Goal: Task Accomplishment & Management: Use online tool/utility

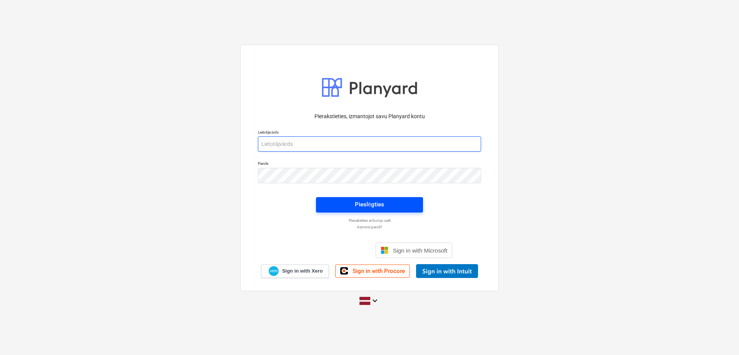
type input "[PERSON_NAME][EMAIL_ADDRESS][DOMAIN_NAME]"
click at [387, 205] on span "Pieslēgties" at bounding box center [369, 204] width 89 height 10
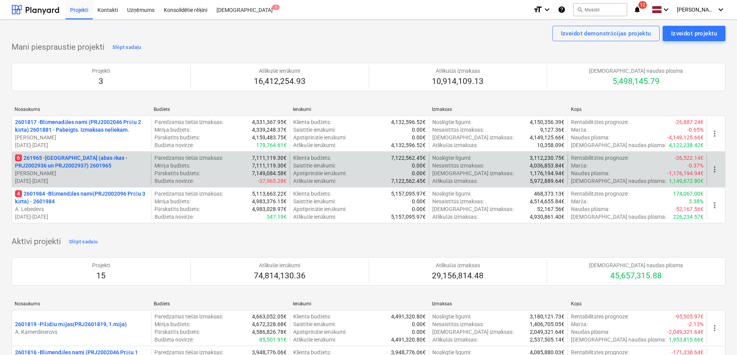
click at [69, 156] on p "6 261965 - [GEOGRAPHIC_DATA] (abas ēkas - PRJ2002936 un PRJ2002937) 2601965" at bounding box center [81, 161] width 133 height 15
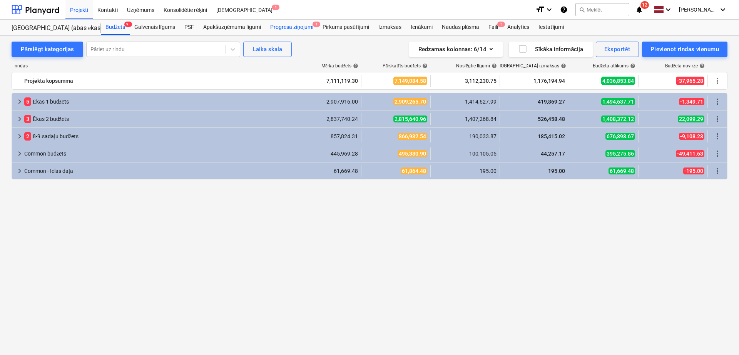
click at [304, 23] on div "Progresa ziņojumi 1" at bounding box center [292, 27] width 52 height 15
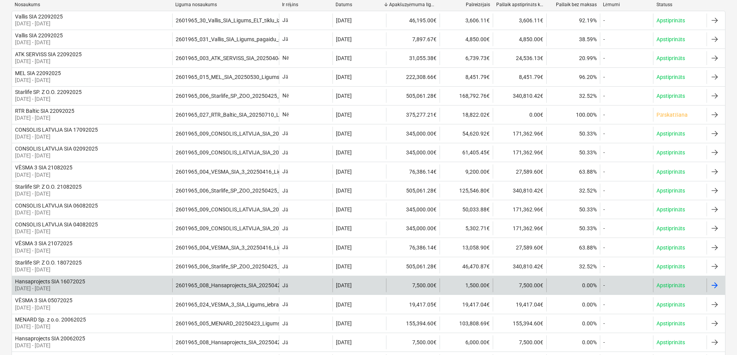
scroll to position [107, 0]
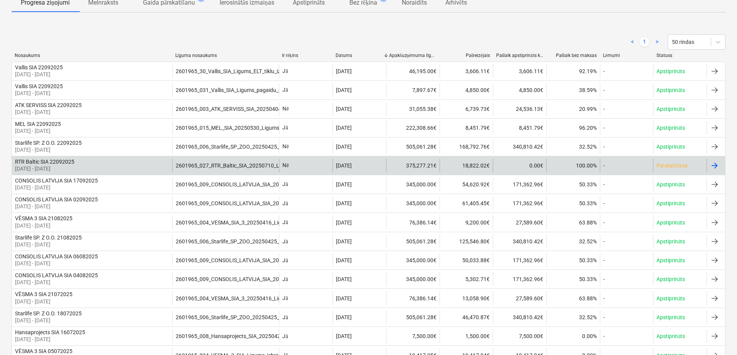
click at [381, 166] on div "[DATE]" at bounding box center [359, 166] width 54 height 14
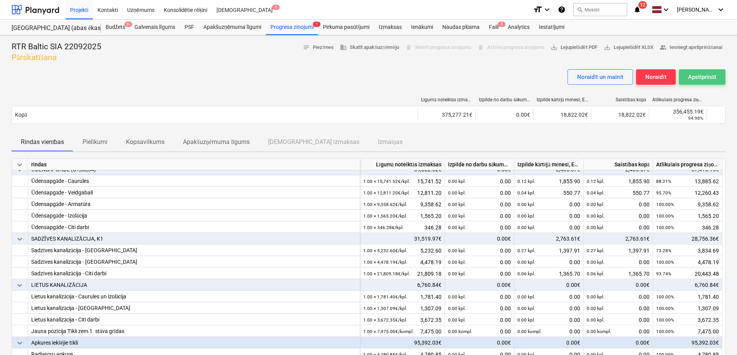
click at [701, 75] on div "Apstiprināt" at bounding box center [702, 77] width 28 height 10
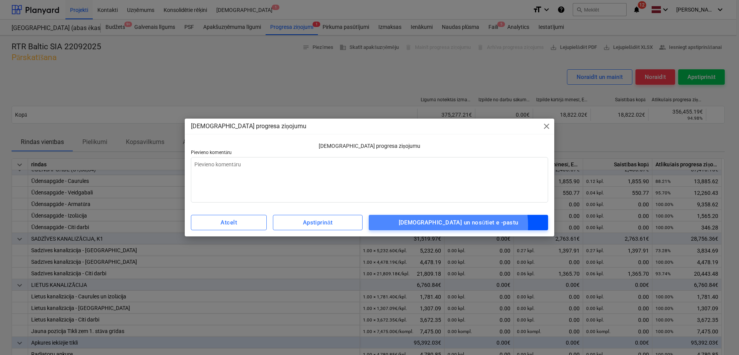
click at [462, 225] on div "[DEMOGRAPHIC_DATA] un nosūtiet e -pastu" at bounding box center [459, 223] width 120 height 10
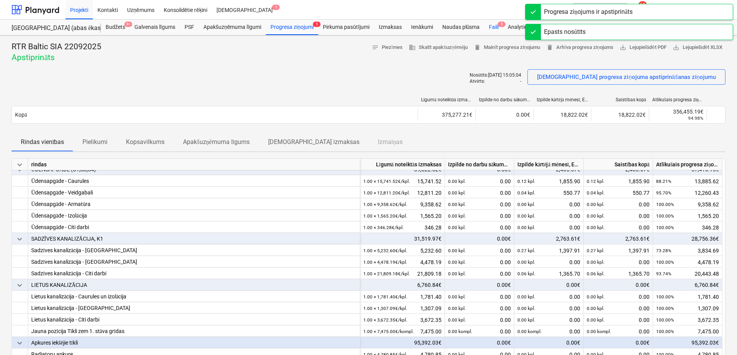
click at [496, 20] on div "Faili 5" at bounding box center [493, 27] width 19 height 15
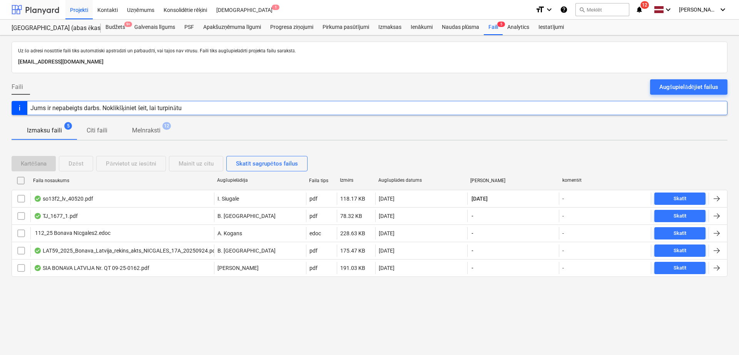
click at [43, 7] on div at bounding box center [36, 9] width 48 height 19
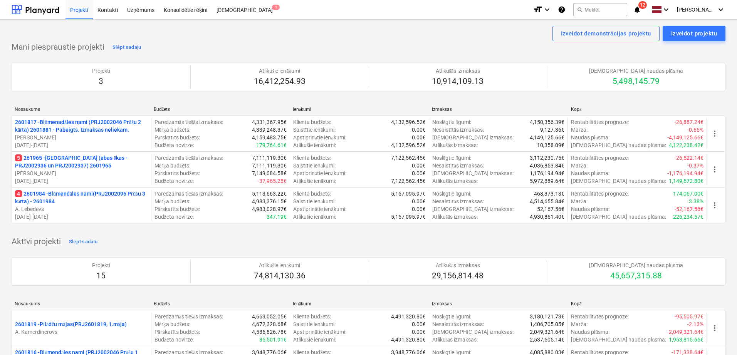
click at [86, 199] on p "4 2601984 - Blūmendāles nami(PRJ2002096 Prūšu 3 kārta) - 2601984" at bounding box center [81, 197] width 133 height 15
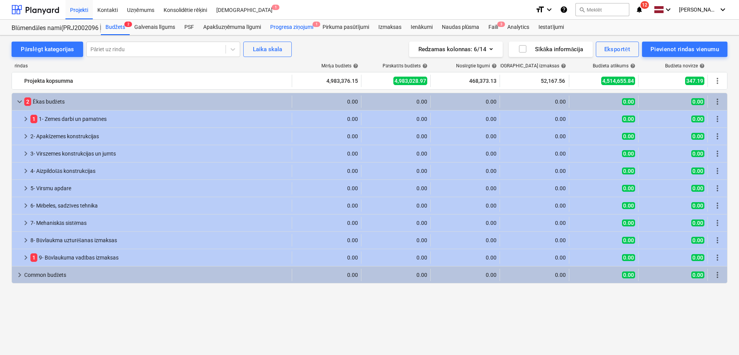
click at [285, 27] on div "Progresa ziņojumi 1" at bounding box center [292, 27] width 52 height 15
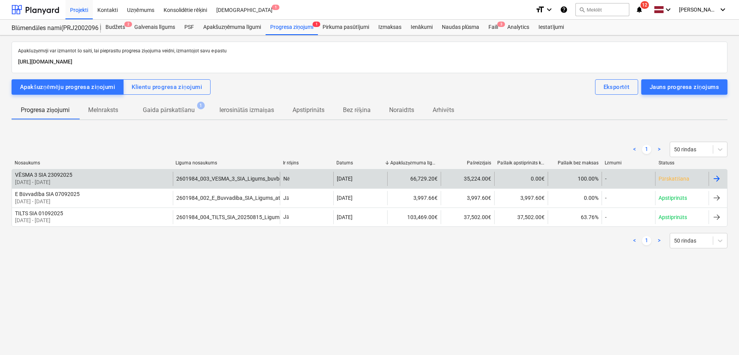
click at [479, 182] on div "35,224.00€" at bounding box center [468, 179] width 54 height 14
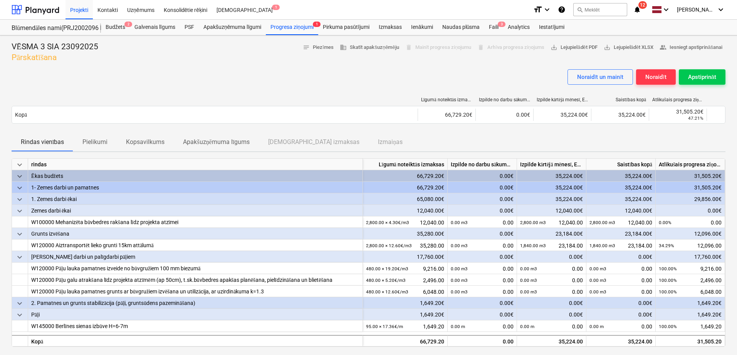
click at [641, 10] on icon "notifications" at bounding box center [637, 9] width 8 height 9
click at [372, 65] on div at bounding box center [369, 66] width 714 height 6
click at [699, 79] on div "Apstiprināt" at bounding box center [702, 77] width 28 height 10
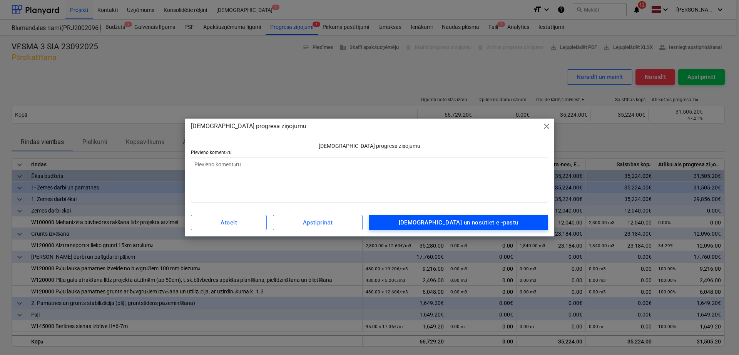
click at [472, 221] on div "[DEMOGRAPHIC_DATA] un nosūtiet e -pastu" at bounding box center [459, 223] width 120 height 10
type textarea "x"
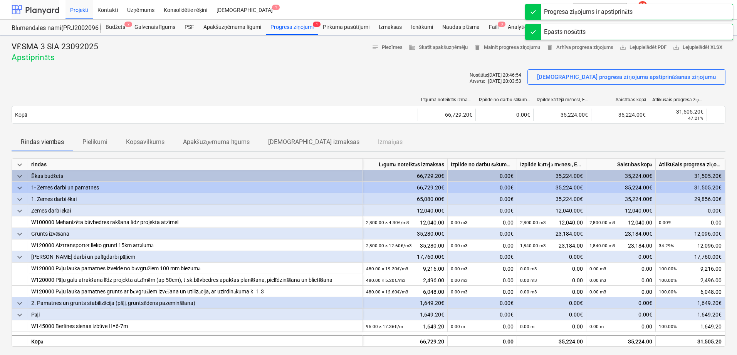
click at [33, 7] on div at bounding box center [36, 9] width 48 height 19
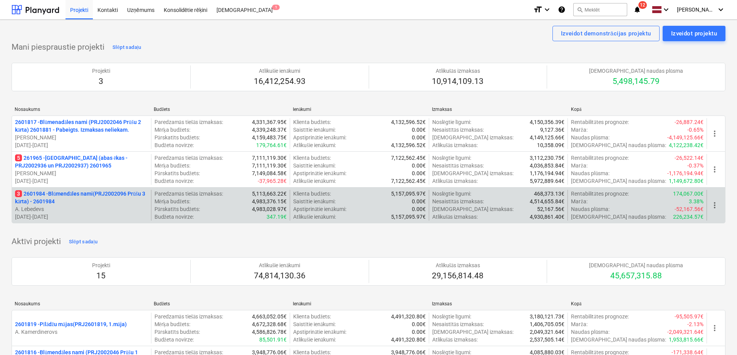
click at [99, 200] on p "3 2601984 - Blūmendāles nami(PRJ2002096 Prūšu 3 kārta) - 2601984" at bounding box center [81, 197] width 133 height 15
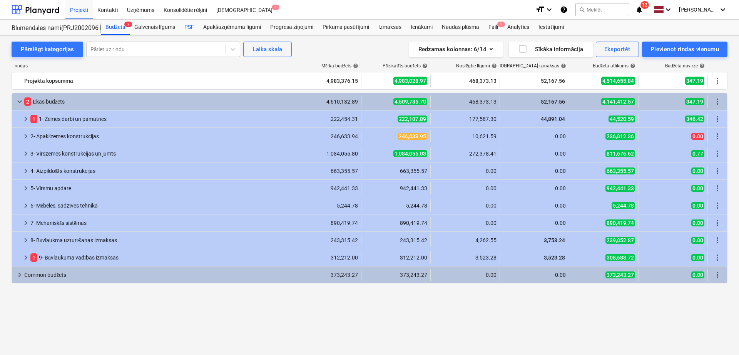
click at [188, 25] on div "PSF" at bounding box center [189, 27] width 19 height 15
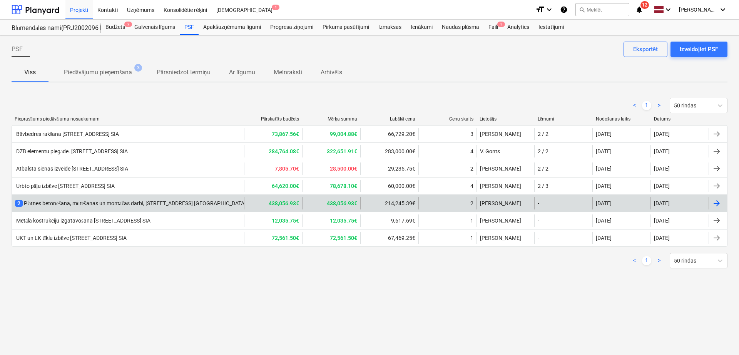
click at [194, 200] on div "2 Plātnes betonēšana, mūrēšanas un montāžas darbi, [STREET_ADDRESS] [GEOGRAPHIC…" at bounding box center [144, 203] width 259 height 8
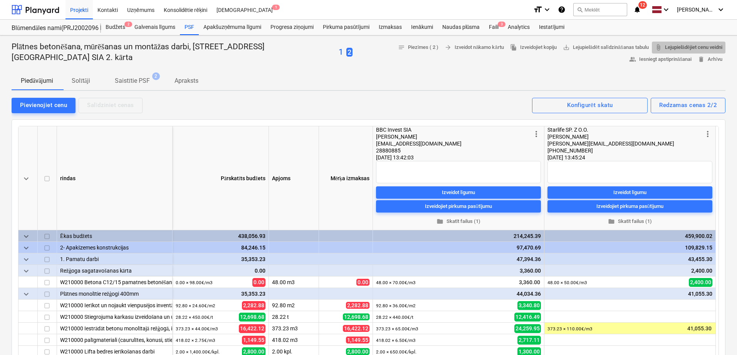
click at [693, 44] on span "attach_file Lejupielādējiet cenu veidni" at bounding box center [688, 47] width 67 height 9
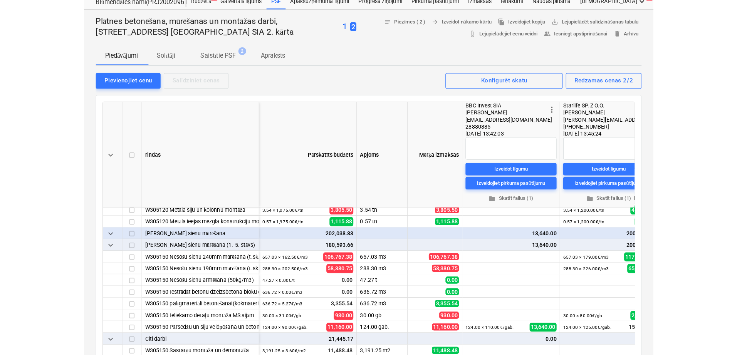
scroll to position [25, 0]
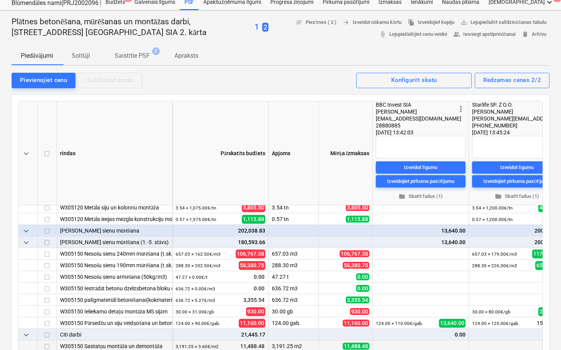
click at [221, 341] on div "3,191.25 × 3.60€ / m2 11,488.48" at bounding box center [221, 346] width 90 height 12
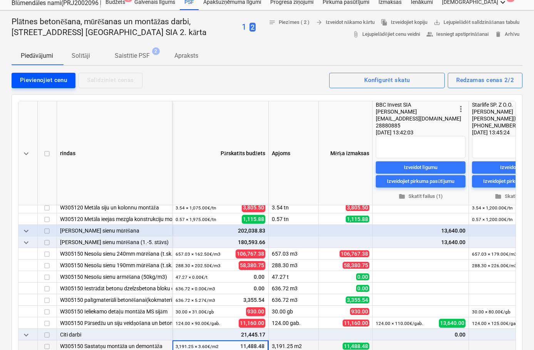
click at [57, 85] on button "Pievienojiet cenu" at bounding box center [44, 80] width 64 height 15
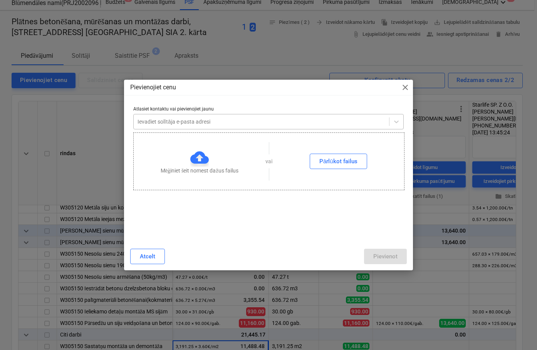
click at [159, 119] on div at bounding box center [261, 122] width 248 height 8
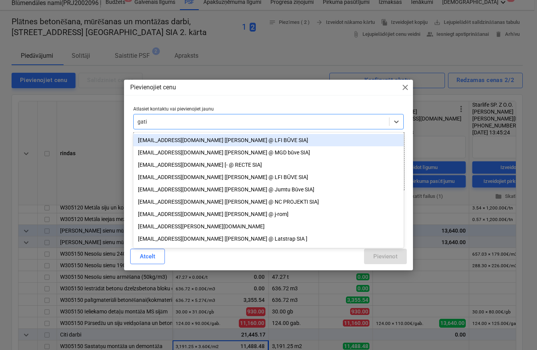
type input "gatis"
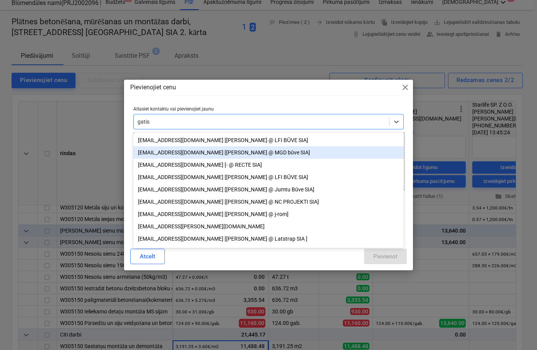
click at [166, 151] on div "[EMAIL_ADDRESS][DOMAIN_NAME] [[PERSON_NAME] @ MGD būve SIA]" at bounding box center [268, 152] width 270 height 12
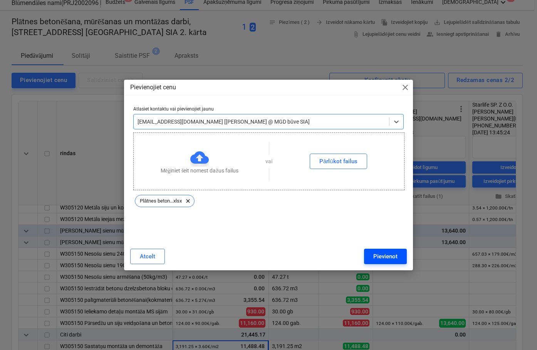
click at [389, 256] on div "Pievienot" at bounding box center [385, 256] width 24 height 10
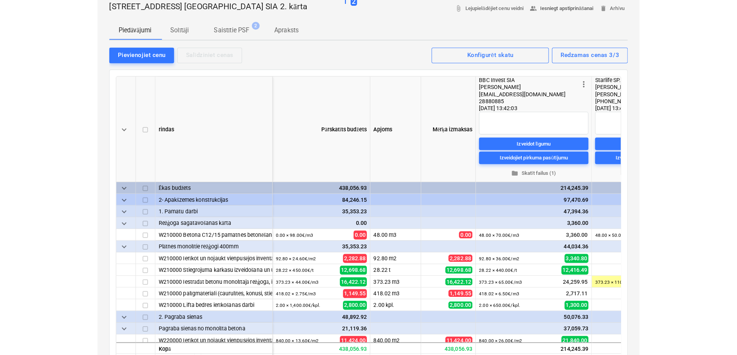
scroll to position [0, 0]
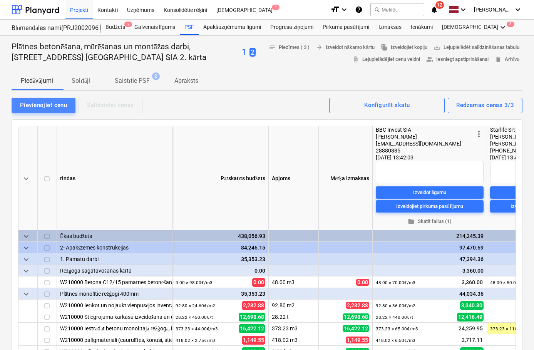
click at [46, 106] on div "Pievienojiet cenu" at bounding box center [43, 105] width 47 height 10
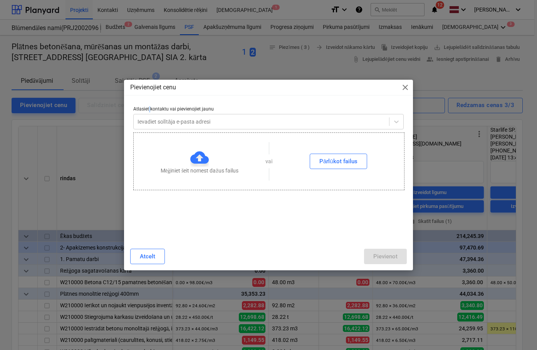
click at [149, 110] on p "Atlasiet kontaktu vai pievienojiet jaunu" at bounding box center [268, 110] width 270 height 8
click at [154, 122] on div at bounding box center [261, 122] width 248 height 8
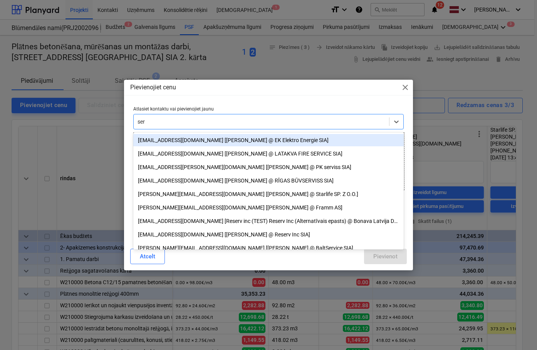
type input "serh"
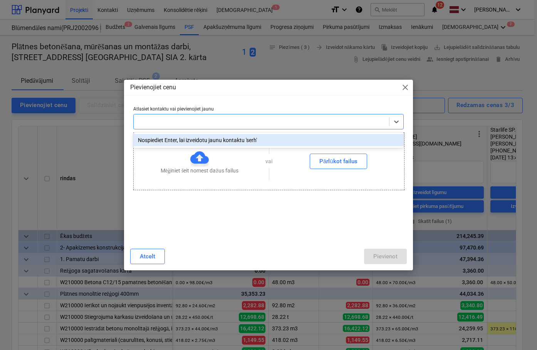
click at [156, 121] on div at bounding box center [261, 122] width 248 height 8
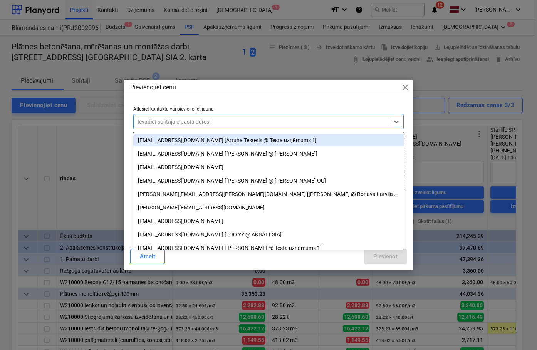
click at [156, 121] on div at bounding box center [261, 122] width 248 height 8
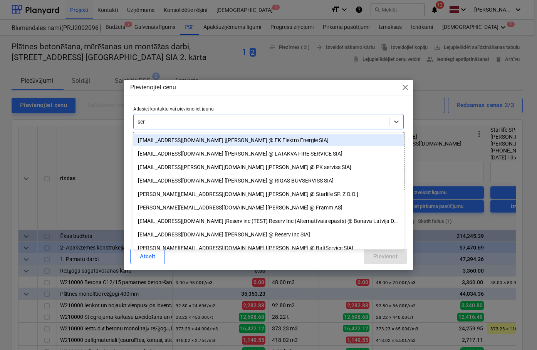
type input "serg"
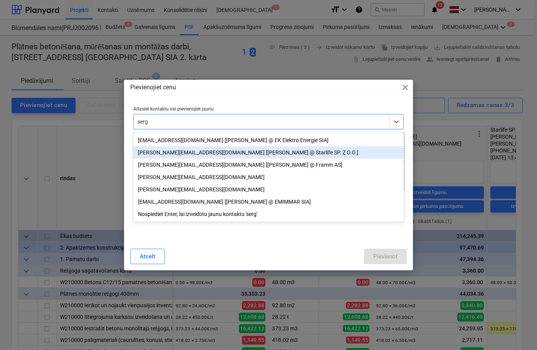
click at [206, 157] on div "[PERSON_NAME][EMAIL_ADDRESS][DOMAIN_NAME] [[PERSON_NAME] @ Starlife SP. Z O.O.]" at bounding box center [268, 152] width 270 height 12
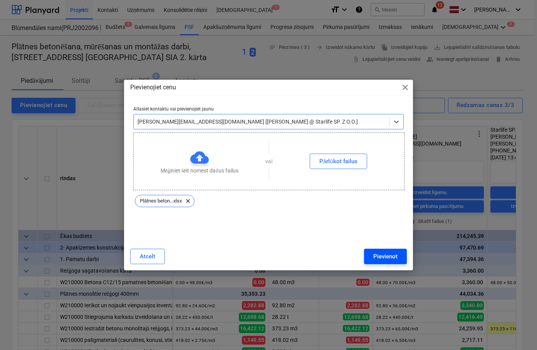
click at [390, 260] on div "Pievienot" at bounding box center [385, 256] width 24 height 10
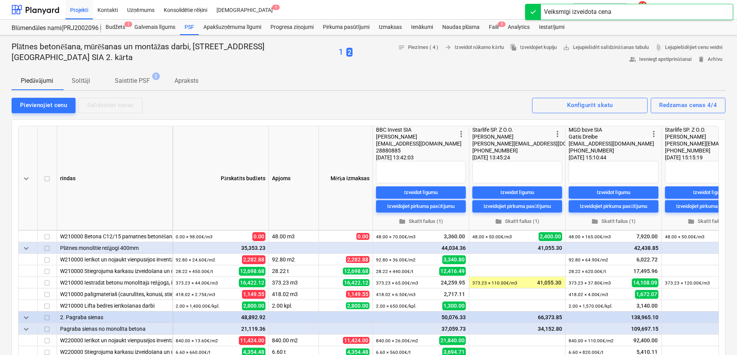
scroll to position [64, 0]
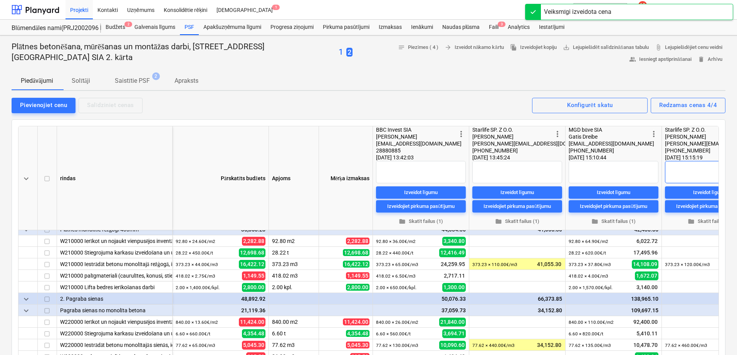
click at [699, 173] on textarea at bounding box center [710, 172] width 90 height 22
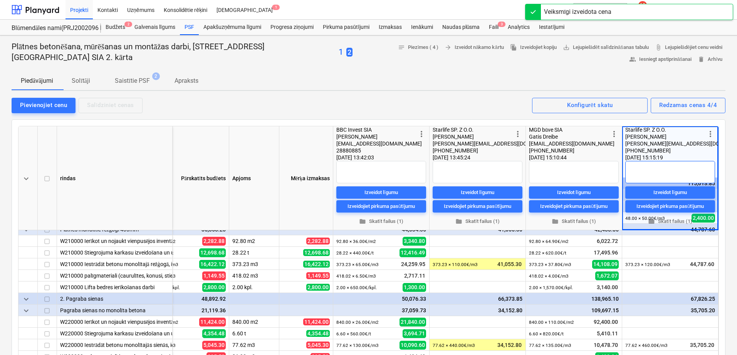
type textarea "x"
type textarea "1"
type textarea "x"
type textarea "1."
type textarea "x"
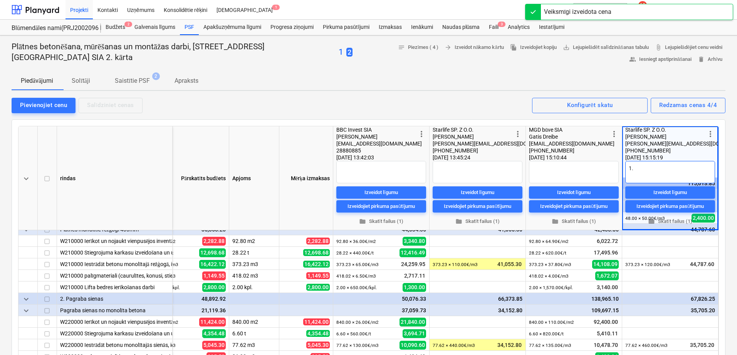
type textarea "1."
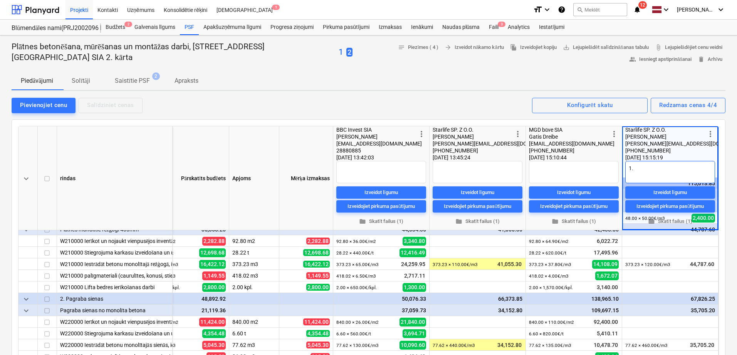
type textarea "x"
type textarea "1. p"
type textarea "x"
type textarea "1. pi"
type textarea "x"
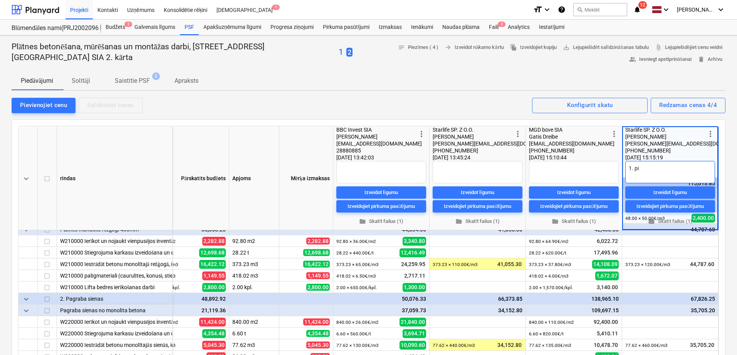
type textarea "1. pie"
type textarea "x"
type textarea "1. pied"
type textarea "x"
type textarea "1. piedā"
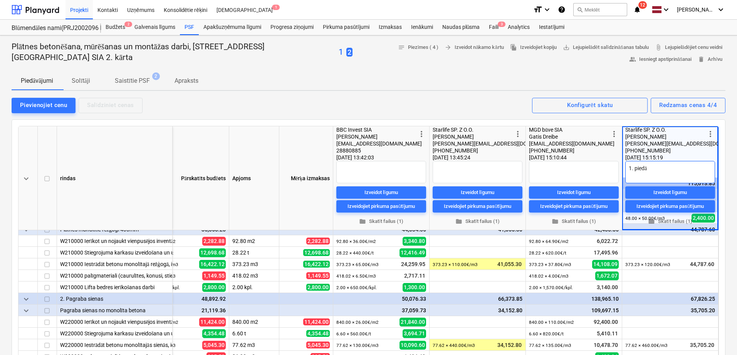
type textarea "x"
type textarea "1. piedāv"
type textarea "x"
type textarea "1. piedāvā"
type textarea "x"
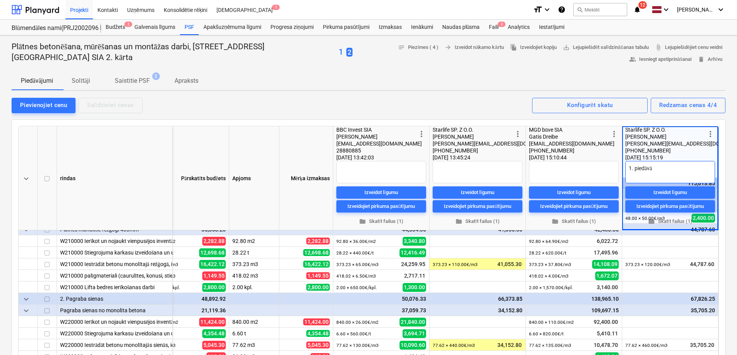
type textarea "1. piedāvāu"
type textarea "x"
type textarea "1. piedāvāum"
type textarea "x"
type textarea "1. piedāvāums"
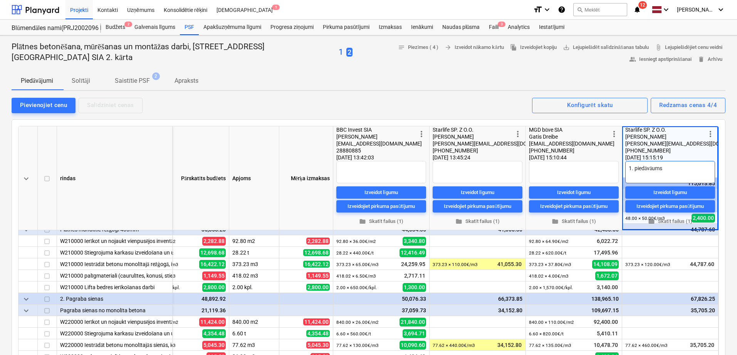
type textarea "x"
type textarea "1. piedāvāums"
click at [454, 170] on textarea at bounding box center [477, 172] width 90 height 22
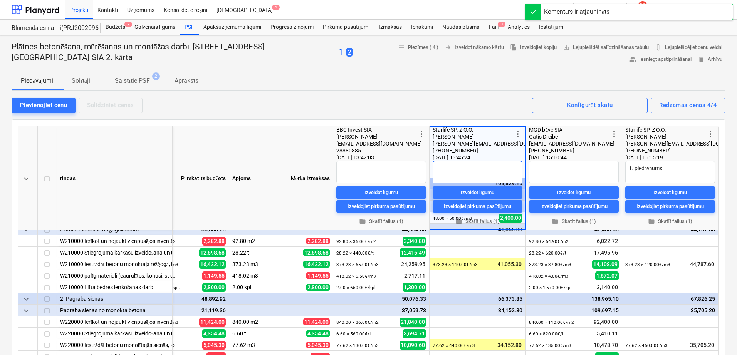
type textarea "x"
type textarea "2"
type textarea "x"
type textarea "2."
type textarea "x"
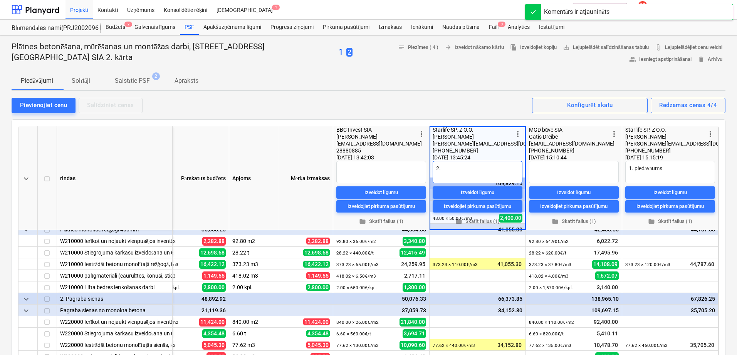
type textarea "2."
type textarea "x"
type textarea "2. p"
type textarea "x"
type textarea "2. pi"
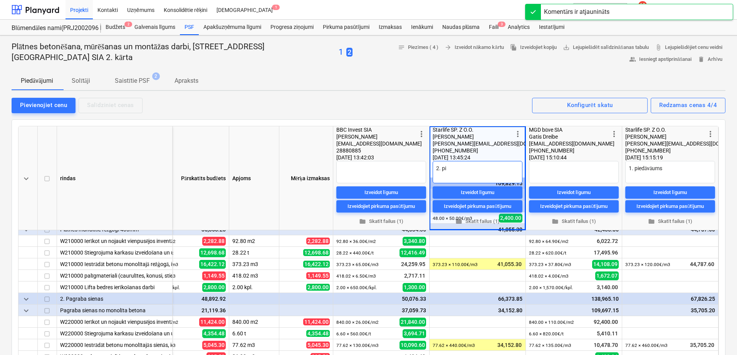
type textarea "x"
type textarea "2. pie"
type textarea "x"
type textarea "2. pied"
type textarea "x"
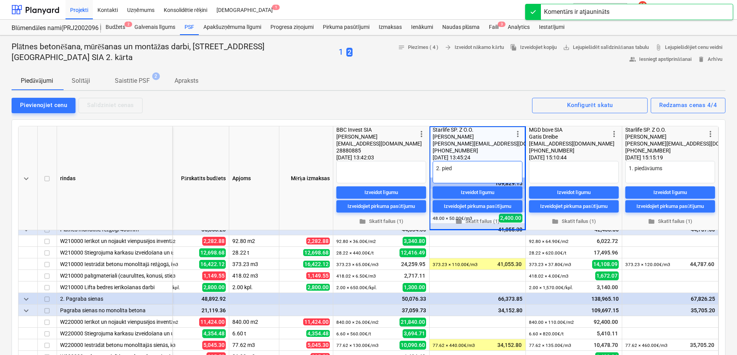
type textarea "2. piedā"
type textarea "x"
type textarea "2. piedāv"
type textarea "x"
type textarea "2. piedāvā"
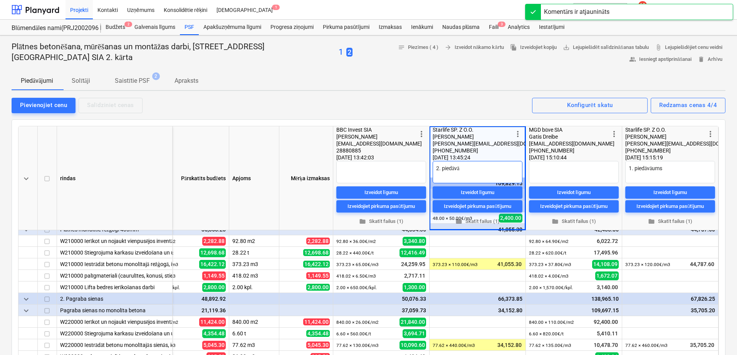
type textarea "x"
type textarea "2. piedāvāj"
type textarea "x"
type textarea "2. piedāvāju"
type textarea "x"
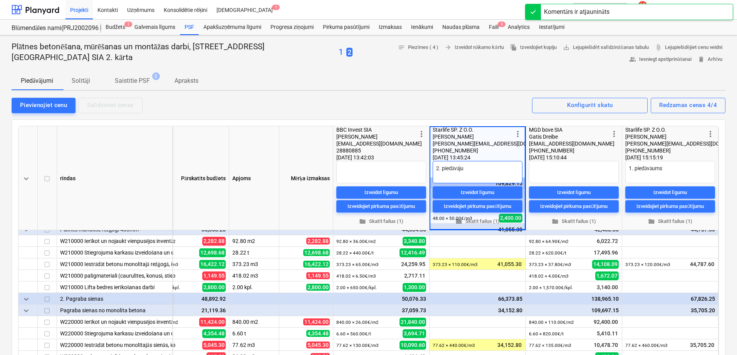
type textarea "2. piedāvājum"
type textarea "x"
type textarea "2. piedāvājums"
type textarea "x"
type textarea "2. piedāvājums."
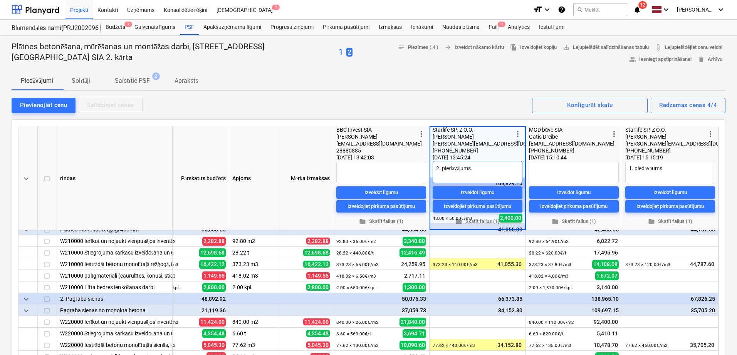
type textarea "x"
type textarea "2. piedāvājums."
click at [459, 64] on div "notes Piezīmes ( 4 ) arrow_forward Izveidot nākamo kārtu file_copy Izveidojiet …" at bounding box center [538, 54] width 373 height 24
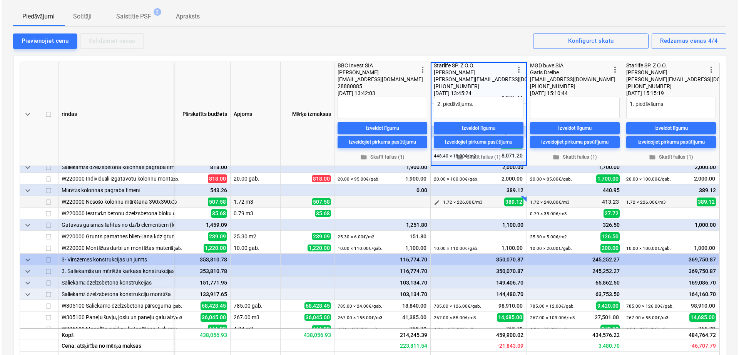
scroll to position [229, 42]
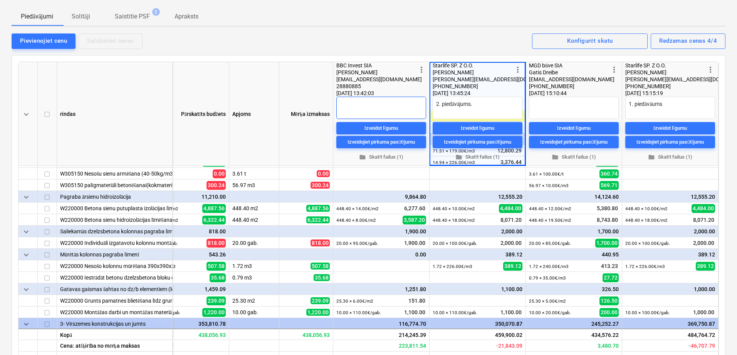
click at [362, 105] on textarea at bounding box center [381, 108] width 90 height 22
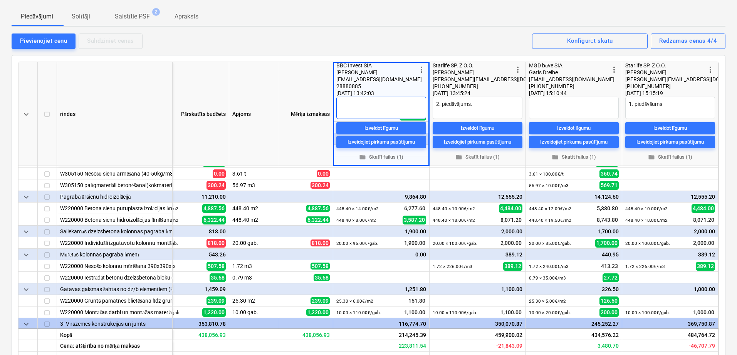
type textarea "x"
type textarea "1"
type textarea "x"
type textarea "1."
type textarea "x"
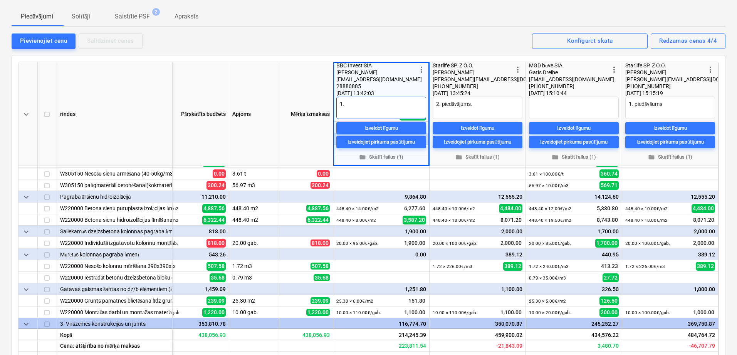
type textarea "1."
type textarea "x"
type textarea "1. s"
type textarea "x"
type textarea "1."
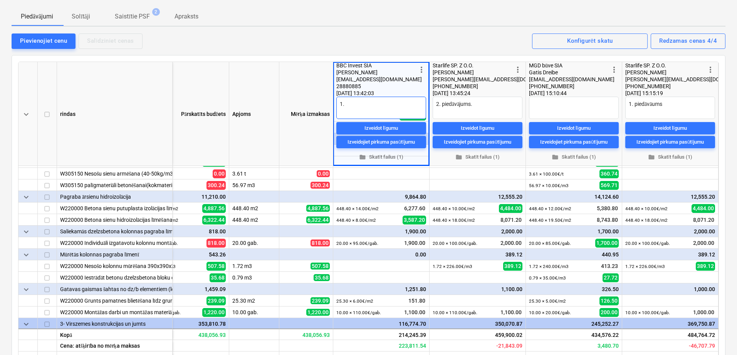
type textarea "x"
type textarea "1. p"
type textarea "x"
type textarea "1. pi"
type textarea "x"
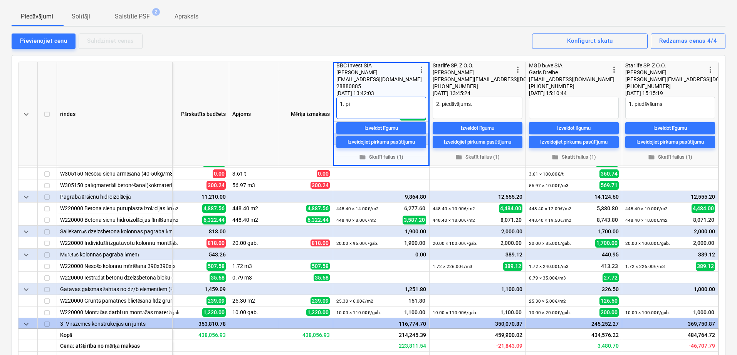
type textarea "1. pie"
type textarea "x"
type textarea "1. pied"
type textarea "x"
type textarea "1. piedā"
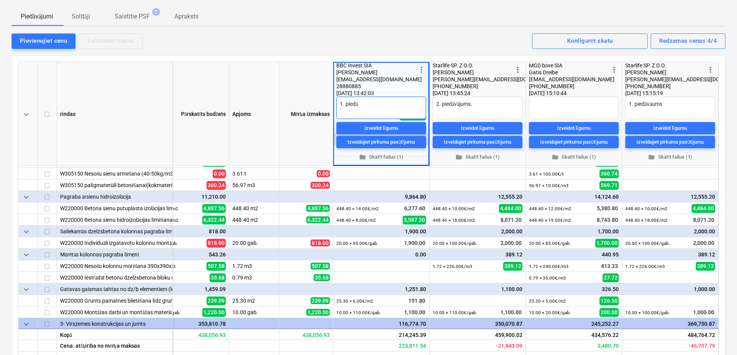
type textarea "x"
type textarea "1. pied"
type textarea "x"
type textarea "1. piedā"
type textarea "x"
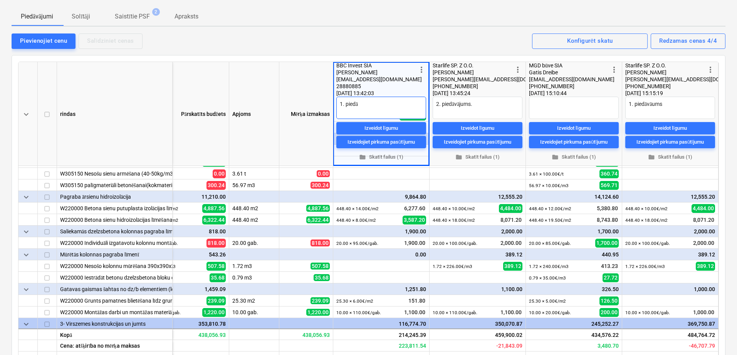
type textarea "1. piedāc"
type textarea "x"
type textarea "1. piedā"
type textarea "x"
type textarea "1. pied"
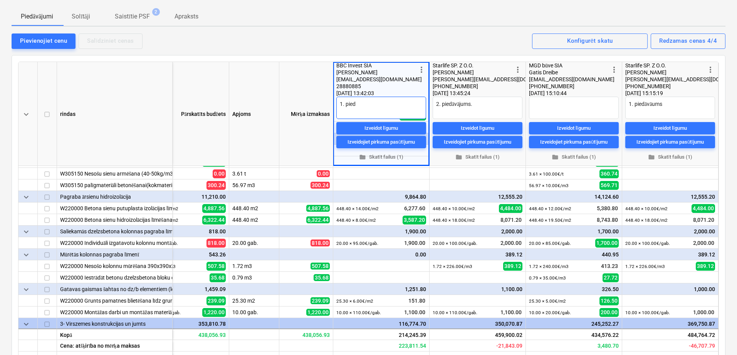
type textarea "x"
type textarea "1. pie"
type textarea "x"
type textarea "1. pi"
type textarea "x"
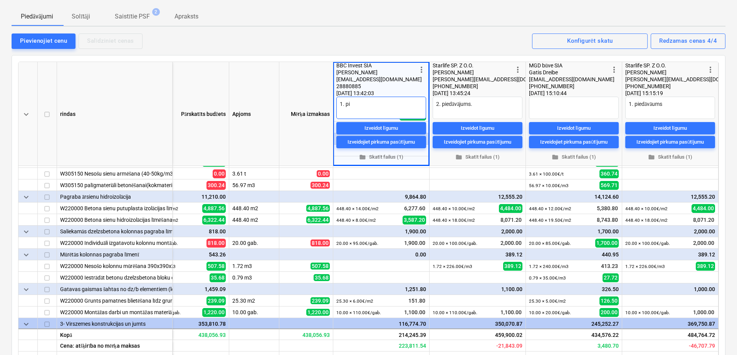
type textarea "1. p"
type textarea "x"
type textarea "1."
type textarea "x"
type textarea "1."
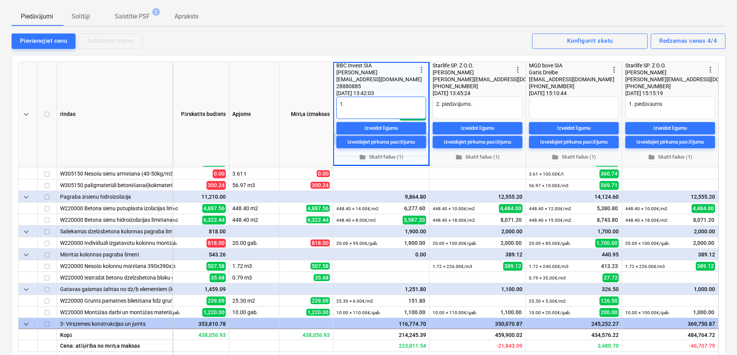
type textarea "x"
type textarea "1"
click at [421, 69] on span "more_vert" at bounding box center [421, 69] width 9 height 9
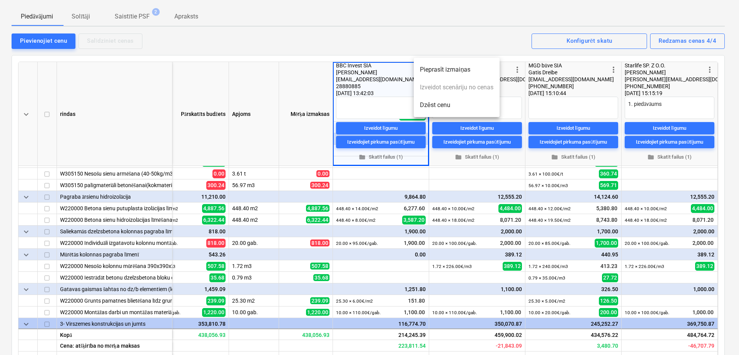
click at [430, 102] on li "Dzēst cenu" at bounding box center [457, 105] width 86 height 18
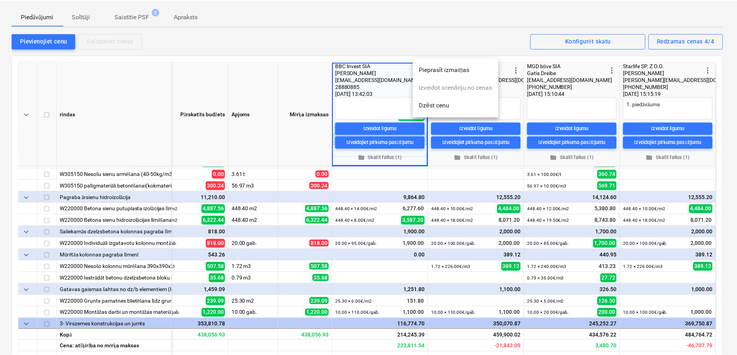
scroll to position [229, 40]
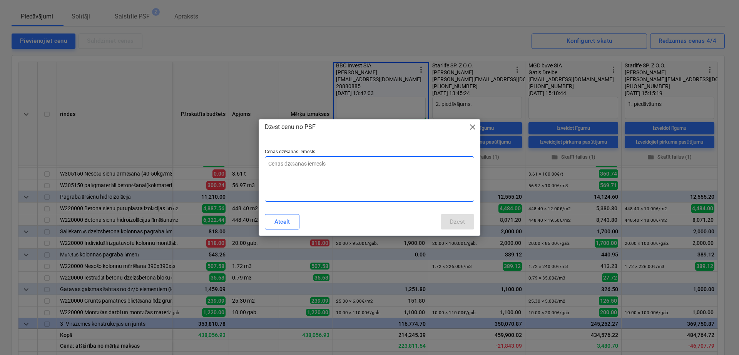
click at [281, 162] on textarea at bounding box center [369, 178] width 209 height 45
type textarea "x"
type textarea "N"
type textarea "x"
type textarea "Ne"
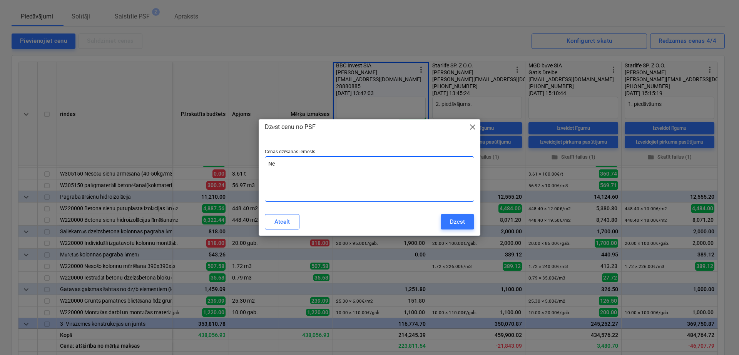
type textarea "x"
type textarea "Ne["
type textarea "x"
type textarea "Ne[p"
type textarea "x"
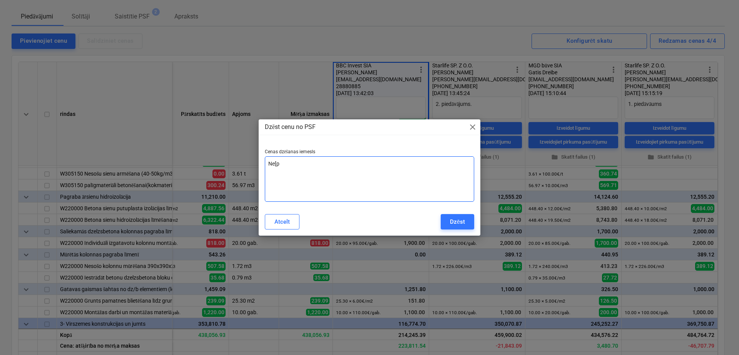
type textarea "Ne["
type textarea "x"
type textarea "Ne"
type textarea "x"
type textarea "Nep"
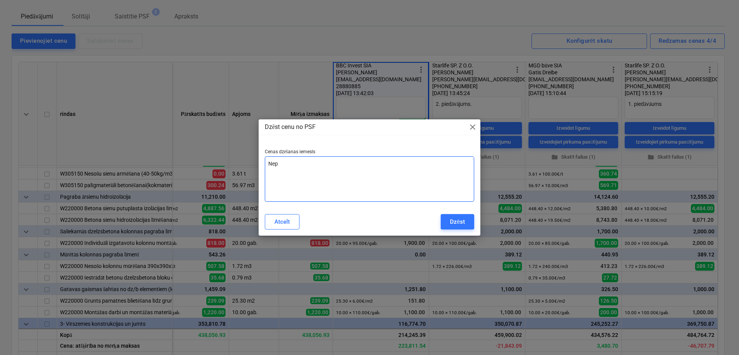
type textarea "x"
type textarea "Nepi"
type textarea "x"
type textarea "Nepil"
type textarea "x"
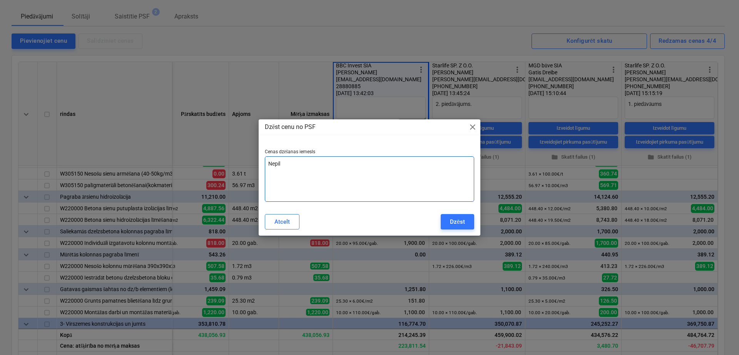
type textarea "Nepiln"
type textarea "x"
type textarea "Nepilnī"
type textarea "x"
type textarea "Nepilnīg"
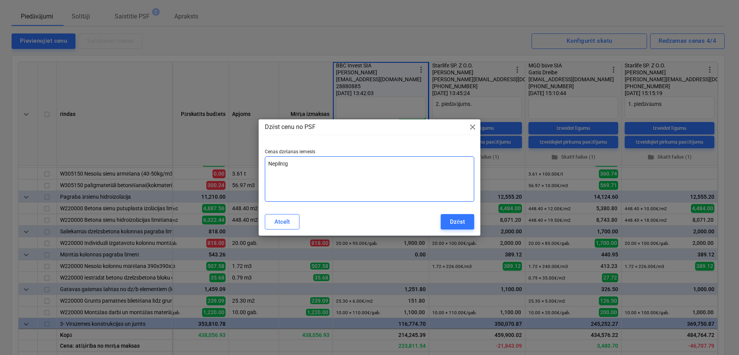
type textarea "x"
type textarea "Nepilnīgs"
type textarea "x"
type textarea "Nepilnīgs"
type textarea "x"
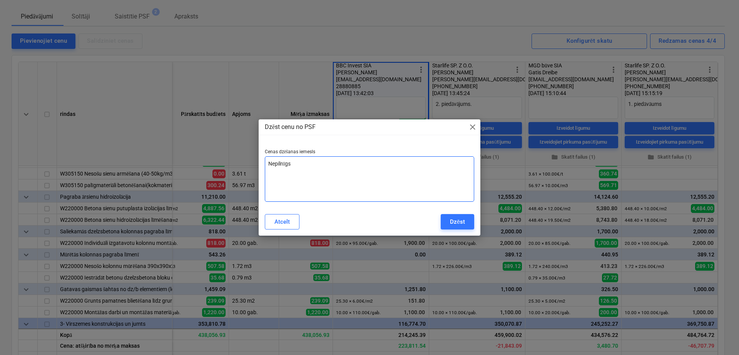
type textarea "Nepilnīgs p"
type textarea "x"
type textarea "Nepilnīgs pi"
type textarea "x"
type textarea "Nepilnīgs pie"
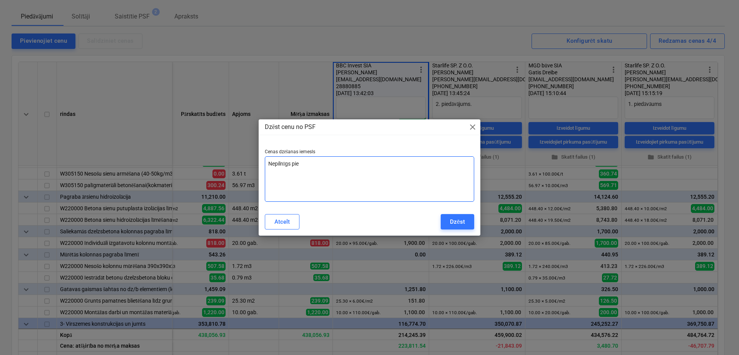
type textarea "x"
type textarea "Nepilnīgs pied"
type textarea "x"
type textarea "Nepilnīgs piedā"
type textarea "x"
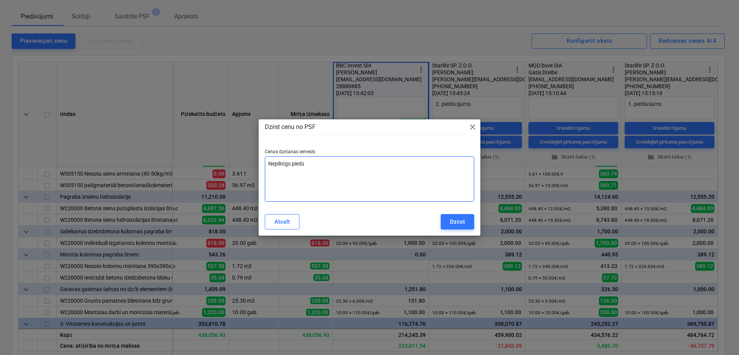
type textarea "Nepilnīgs piedāb"
type textarea "x"
type textarea "Nepilnīgs piedā"
type textarea "x"
type textarea "Nepilnīgs piedāv"
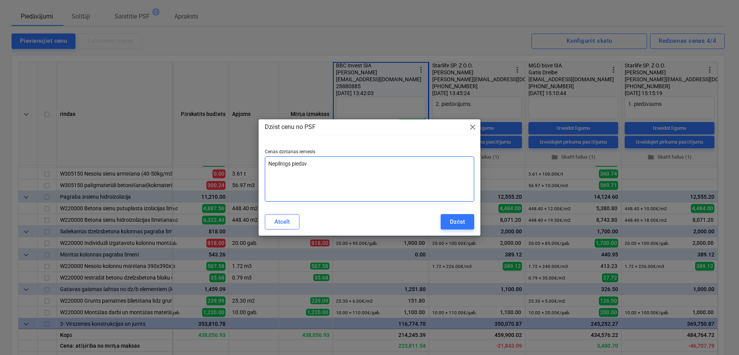
type textarea "x"
type textarea "Nepilnīgs piedāvā"
type textarea "x"
type textarea "Nepilnīgs piedāvāj"
type textarea "x"
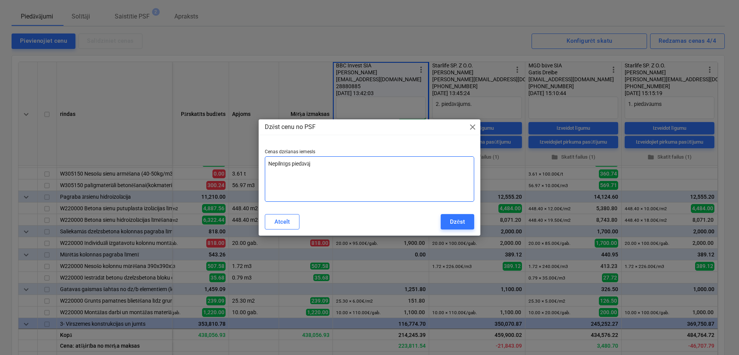
type textarea "Nepilnīgs piedāvāju"
type textarea "x"
type textarea "Nepilnīgs piedāvājums"
type textarea "x"
type textarea "Nepilnīgs piedāvājums"
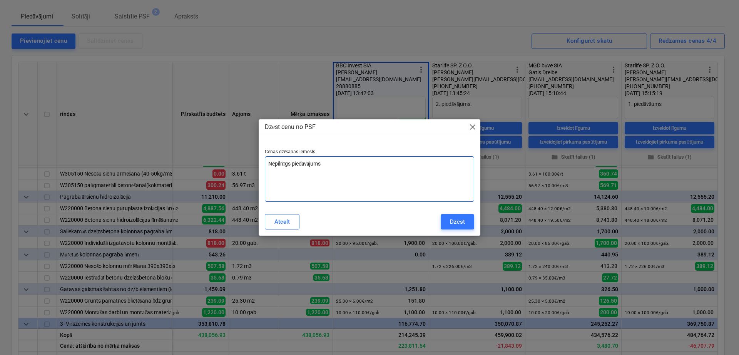
type textarea "x"
type textarea "Nepilnīgs piedāvājums"
type textarea "x"
type textarea "Nepilnīgs piedāvājums."
type textarea "x"
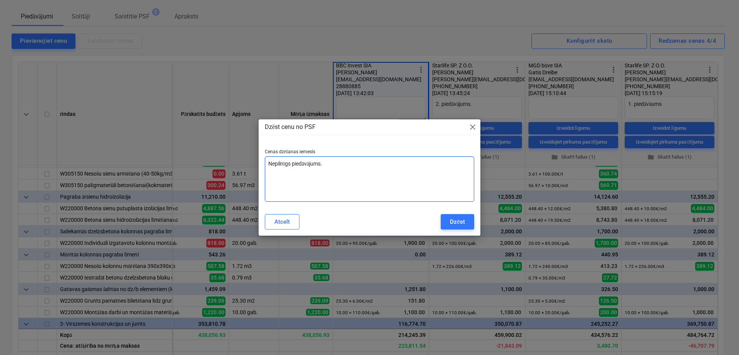
type textarea "Nepilnīgs piedāvājums.b"
type textarea "x"
type textarea "Nepilnīgs [DOMAIN_NAME]"
type textarea "x"
type textarea "Nepilnīgs piedāvājums.bez"
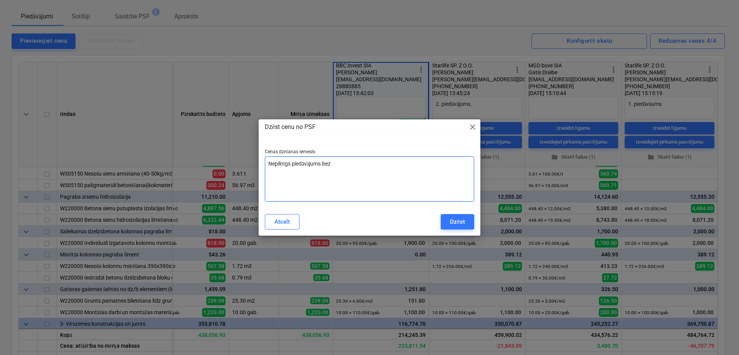
type textarea "x"
type textarea "Nepilnīgs piedāvājums.bez"
type textarea "x"
type textarea "Nepilnīgs piedāvājums.bez m"
type textarea "x"
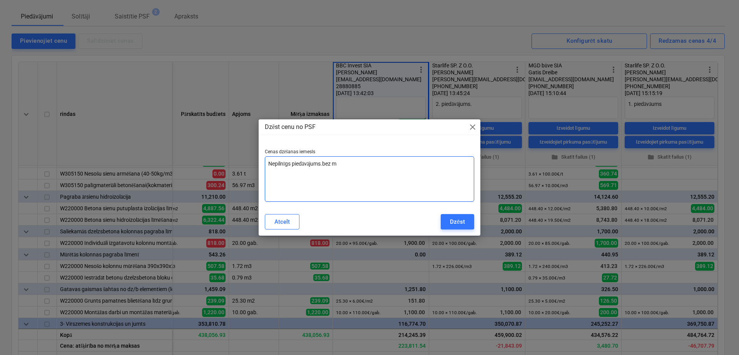
type textarea "Nepilnīgs piedāvājums.bez mū"
type textarea "x"
type textarea "Nepilnīgs piedāvājums.bez mūr"
type textarea "x"
type textarea "Nepilnīgs piedāvājums.bez mūra"
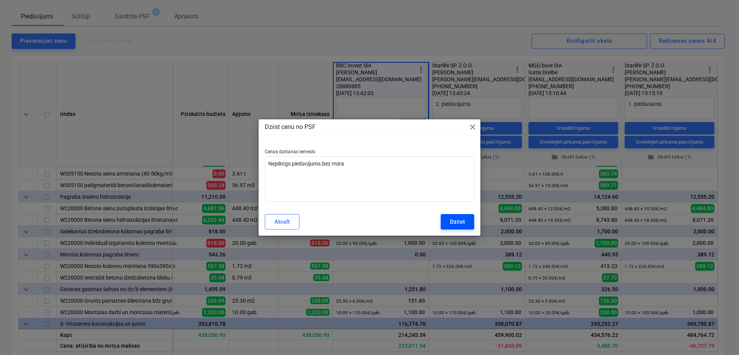
click at [463, 224] on div "Dzēst" at bounding box center [457, 222] width 15 height 10
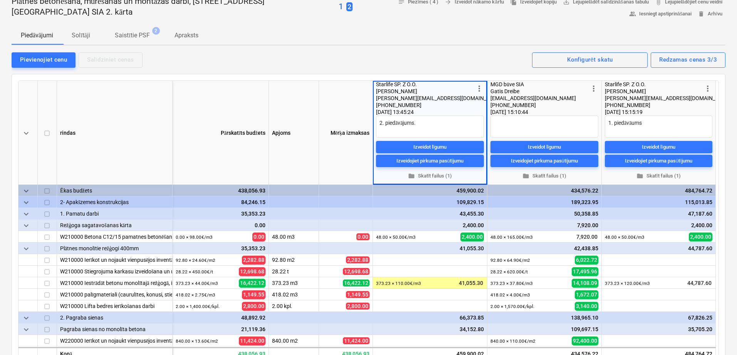
scroll to position [64, 0]
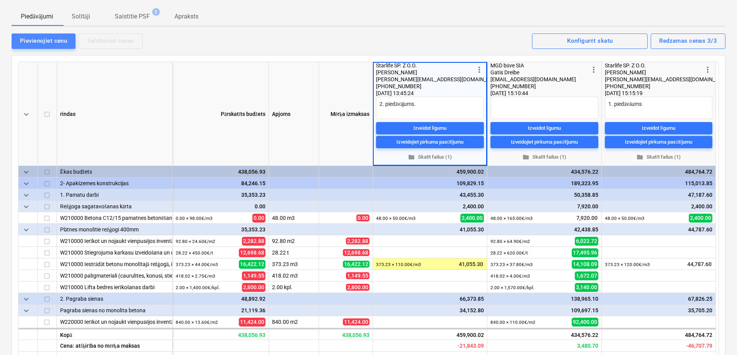
click at [42, 41] on div "Pievienojiet cenu" at bounding box center [43, 41] width 47 height 10
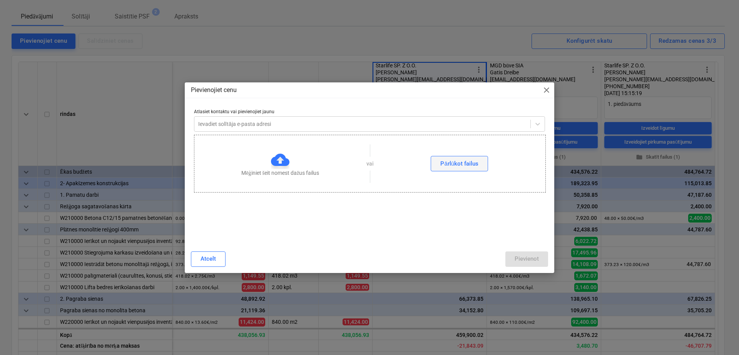
click at [467, 159] on div "Pārlūkot failus" at bounding box center [460, 164] width 38 height 10
click at [250, 204] on span "clear" at bounding box center [249, 203] width 9 height 9
click at [458, 168] on div "Pārlūkot failus" at bounding box center [460, 164] width 38 height 10
type textarea "x"
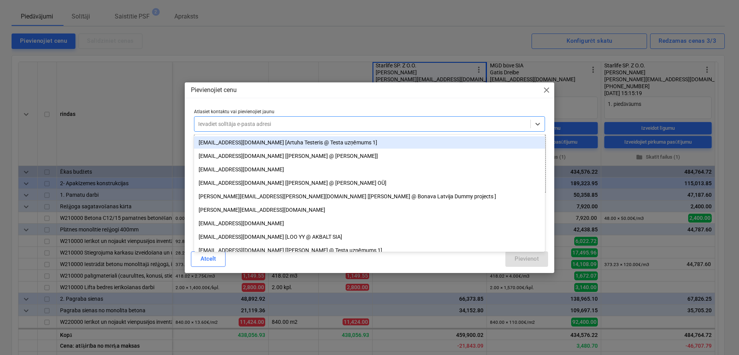
click at [274, 127] on div at bounding box center [362, 124] width 328 height 8
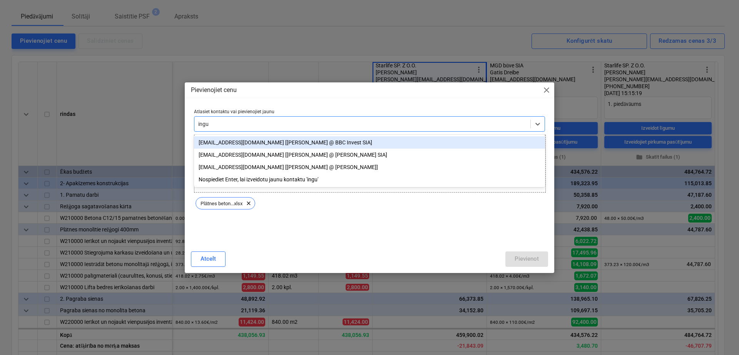
type input "[PERSON_NAME]"
click at [264, 142] on div "[EMAIL_ADDRESS][DOMAIN_NAME] [[PERSON_NAME] @ BBC Invest SIA]" at bounding box center [369, 142] width 351 height 12
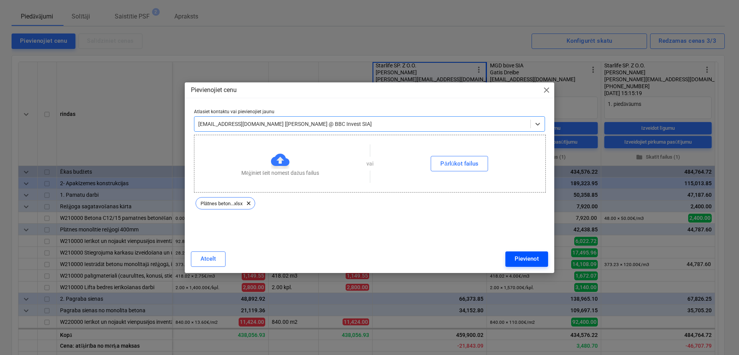
click at [533, 262] on div "Pievienot" at bounding box center [527, 259] width 24 height 10
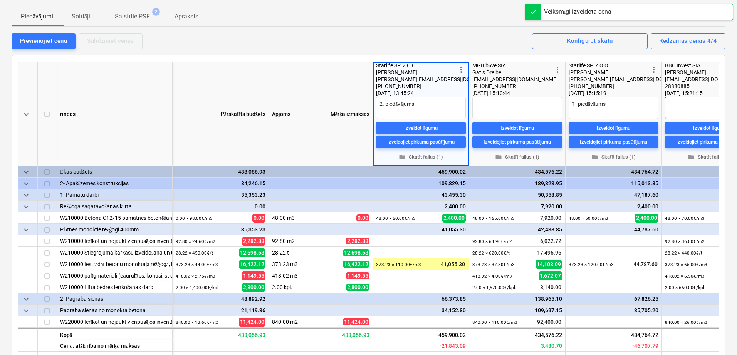
click at [688, 110] on textarea at bounding box center [710, 108] width 90 height 22
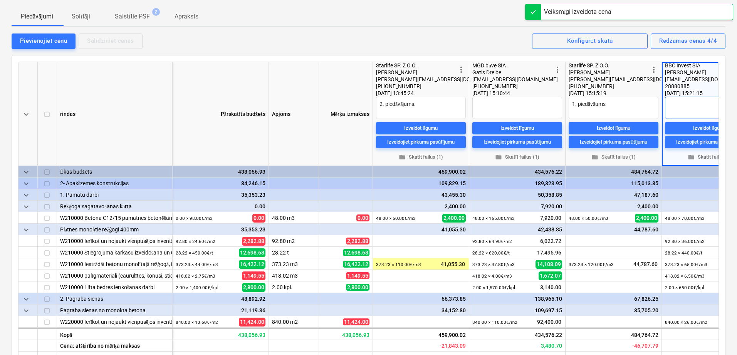
scroll to position [0, 42]
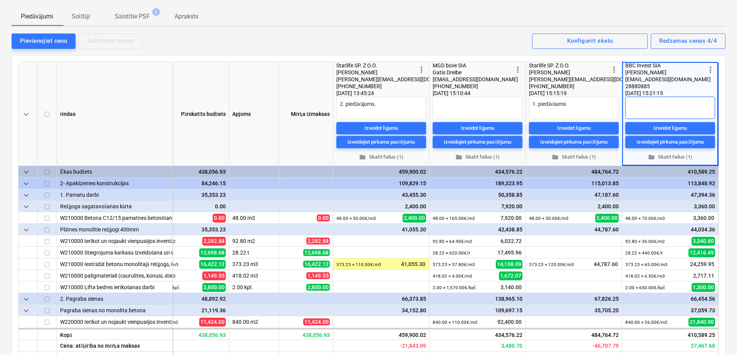
type textarea "x"
type textarea "1"
type textarea "x"
type textarea "1."
type textarea "x"
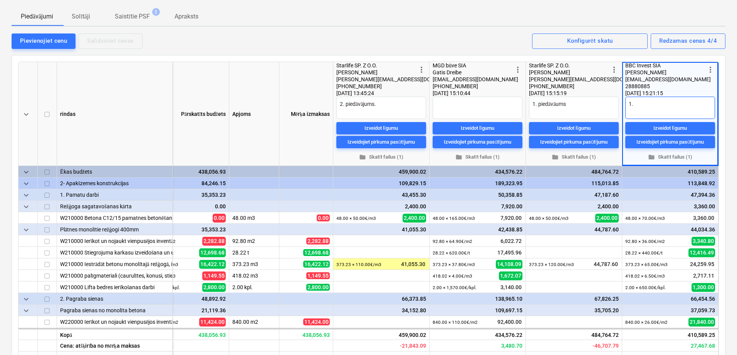
type textarea "1."
type textarea "x"
type textarea "1. p"
type textarea "x"
type textarea "1. pi"
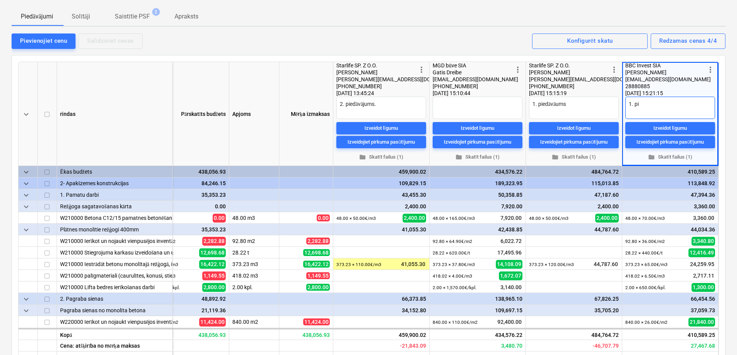
type textarea "x"
type textarea "1. pie"
type textarea "x"
click at [501, 45] on div "Pievienojiet cenu Salīdziniet cenas Redzamas cenas 4/4 Konfigurēt skatu" at bounding box center [369, 41] width 714 height 16
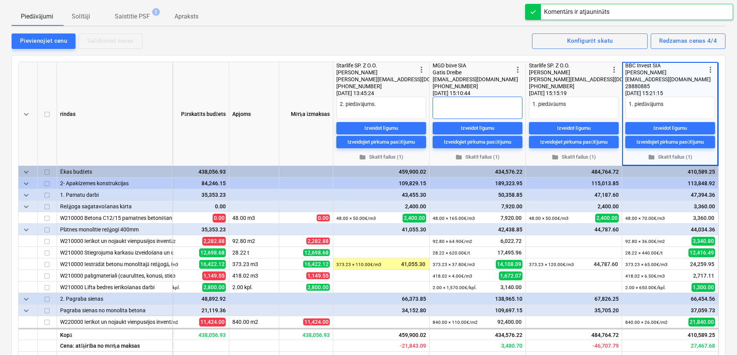
click at [466, 102] on textarea at bounding box center [477, 108] width 90 height 22
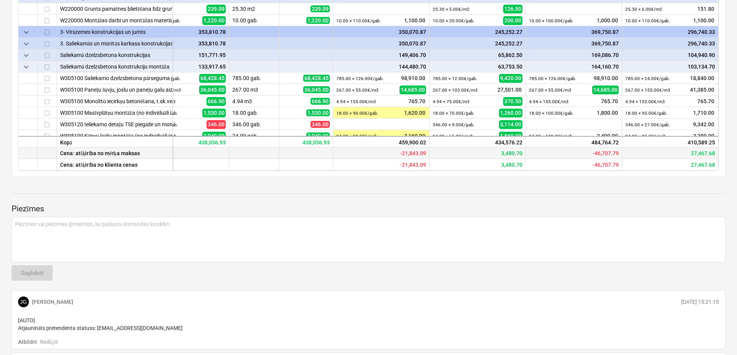
scroll to position [321, 42]
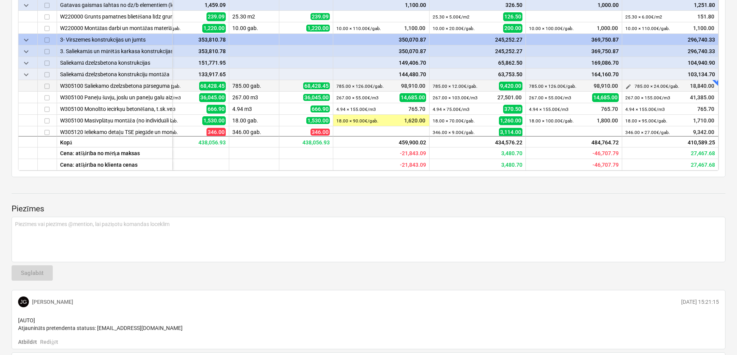
click at [653, 87] on small "785.00 × 24.00€ / gab." at bounding box center [656, 86] width 45 height 5
click at [655, 87] on small "785.00 × 24.00€ / gab." at bounding box center [656, 86] width 45 height 5
click at [626, 83] on span "edit" at bounding box center [628, 86] width 6 height 6
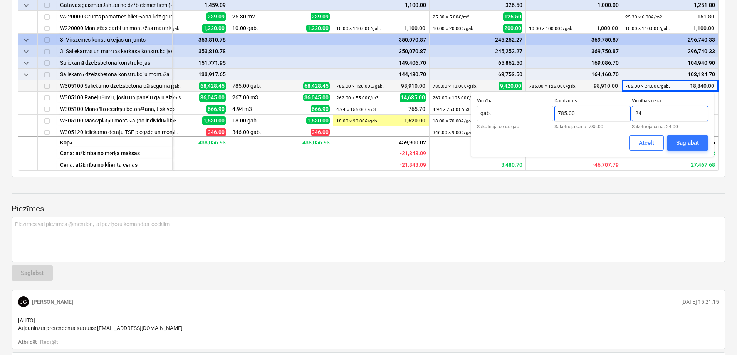
drag, startPoint x: 638, startPoint y: 111, endPoint x: 620, endPoint y: 111, distance: 18.1
click at [620, 111] on div "Vienība gab. Sākotnējā cena: gab. Daudzums 785.00 Sākotnējā cena: 785.00 Vienīb…" at bounding box center [592, 113] width 231 height 31
click at [689, 140] on div "Saglabāt" at bounding box center [687, 143] width 23 height 10
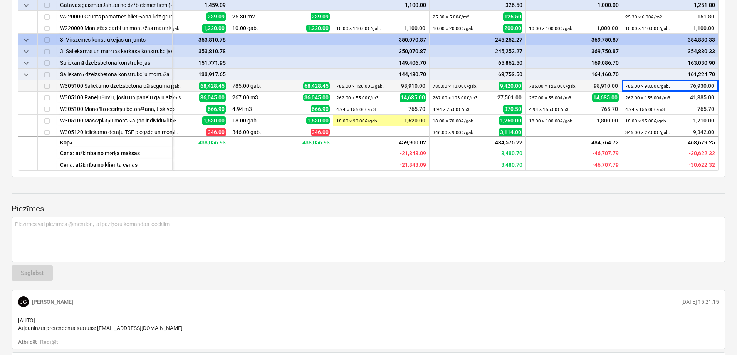
click at [670, 206] on p "Piezīmes" at bounding box center [369, 209] width 714 height 11
click at [51, 225] on p "Piezīmes vai piezīmes @mention, lai paziņotu komandas loceklim ﻿" at bounding box center [368, 224] width 707 height 8
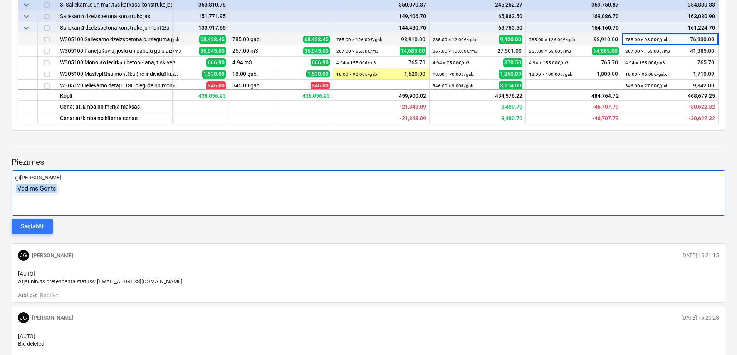
click at [42, 195] on div "@[PERSON_NAME]" at bounding box center [369, 192] width 714 height 45
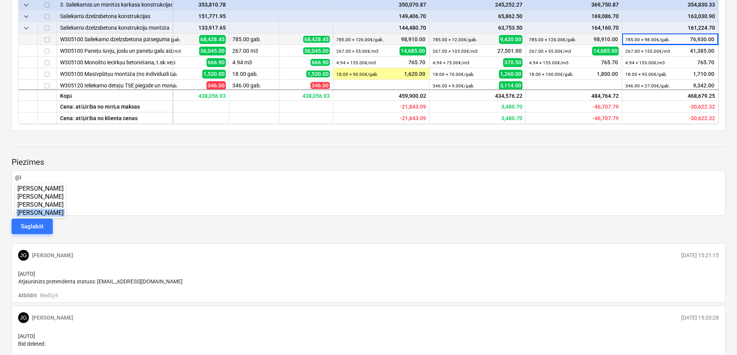
scroll to position [304, 0]
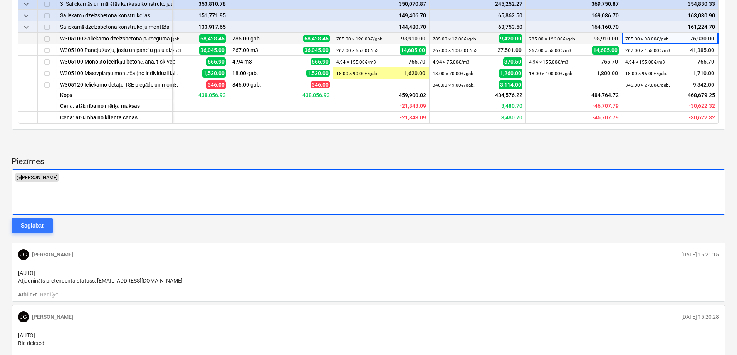
click at [75, 180] on p "﻿ @ [PERSON_NAME] ﻿ ﻿" at bounding box center [368, 177] width 707 height 9
click at [124, 180] on p "﻿ @ [PERSON_NAME] ﻿ ﻿ @ [PERSON_NAME] ﻿ ﻿" at bounding box center [368, 177] width 707 height 9
click at [149, 178] on p "﻿ @ [PERSON_NAME] ﻿ ﻿ @ [PERSON_NAME] ﻿ @ [PERSON_NAME] ﻿ ﻿" at bounding box center [368, 177] width 707 height 9
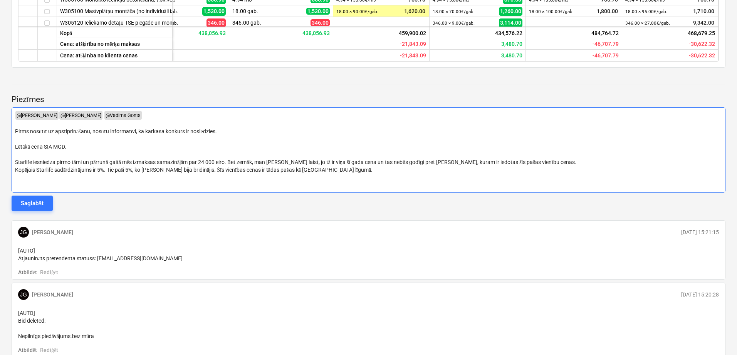
scroll to position [374, 0]
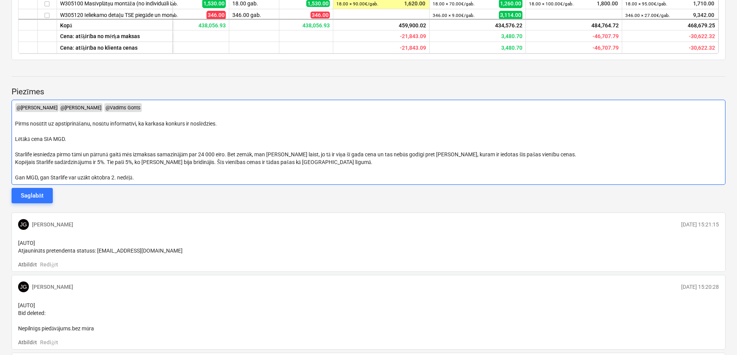
click at [82, 176] on span "Gan MGD, gan Starlife var uzākt oktobra 2. nedēļā." at bounding box center [74, 177] width 119 height 6
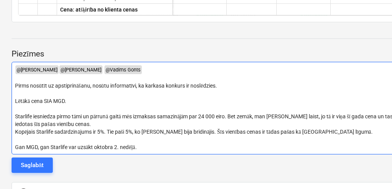
scroll to position [322, 0]
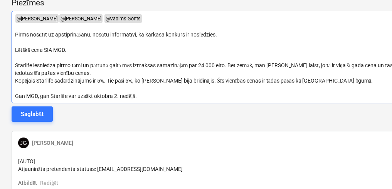
click at [261, 62] on span "Starlife iesniedza pirmo tāmi un pārrunā gaitā mēs izmaksas samazinājām par 24 …" at bounding box center [257, 69] width 485 height 14
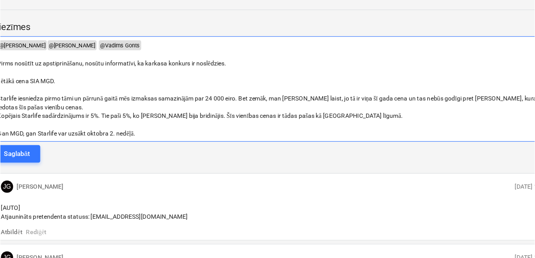
scroll to position [389, 42]
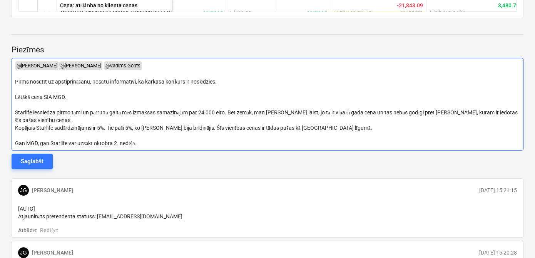
click at [157, 142] on p "Gan MGD, gan Starlife var uzsākt oktobra 2. nedēļā." at bounding box center [267, 143] width 505 height 8
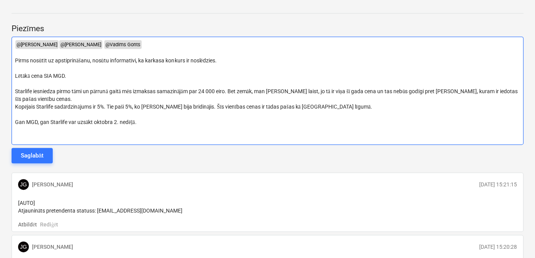
scroll to position [362, 0]
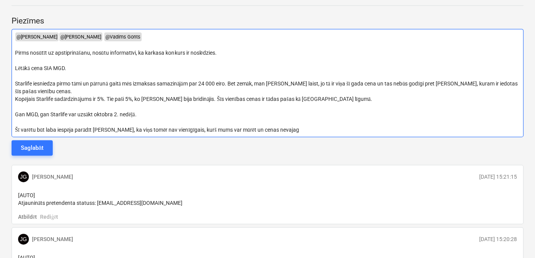
click at [188, 129] on span "Šī varētu būt laba iespēja parādīt [PERSON_NAME], ka viņs tomēr nav vienīgīgais…" at bounding box center [157, 130] width 284 height 6
click at [292, 132] on p "Šī varētu būt laba iespēja parādīt [PERSON_NAME], ka viņs tomēr nav vienīgais, …" at bounding box center [267, 130] width 505 height 8
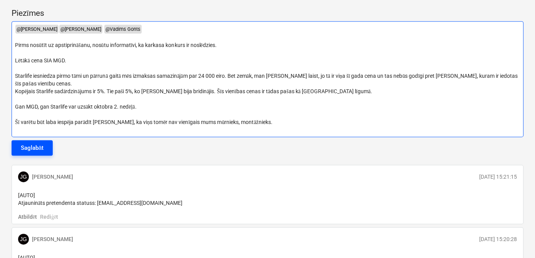
scroll to position [378, 0]
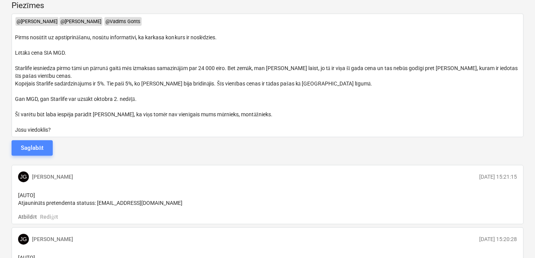
click at [37, 148] on div "Saglabāt" at bounding box center [32, 148] width 23 height 10
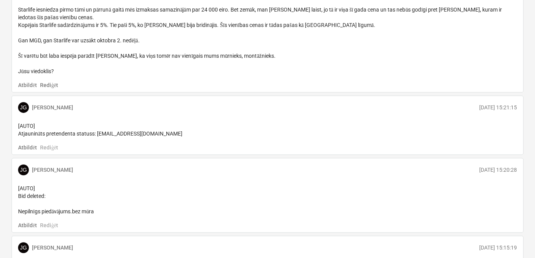
scroll to position [518, 0]
click at [53, 89] on p "Rediģēt" at bounding box center [49, 85] width 18 height 8
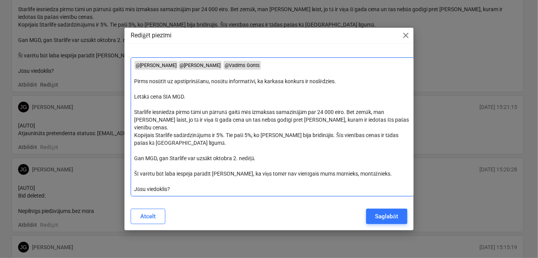
click at [195, 140] on p "Kopējais Starlife sadārdzinājums ir 5%. Tie paši 5%, ko [PERSON_NAME] bija brid…" at bounding box center [272, 138] width 276 height 15
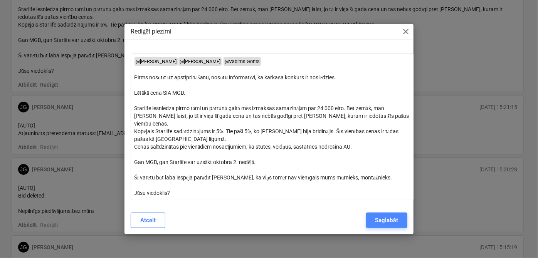
click at [384, 215] on div "Saglabāt" at bounding box center [386, 220] width 23 height 10
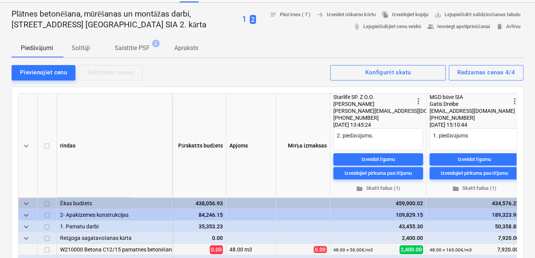
scroll to position [0, 0]
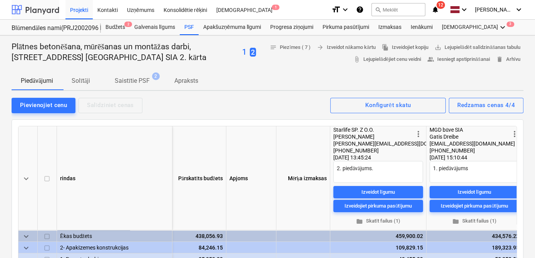
click at [46, 9] on div at bounding box center [36, 9] width 48 height 19
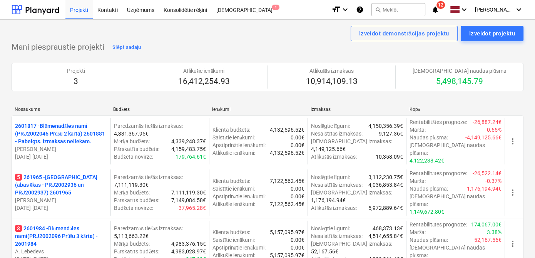
click at [437, 10] on div "Epasts nosūtīts" at bounding box center [427, 8] width 208 height 16
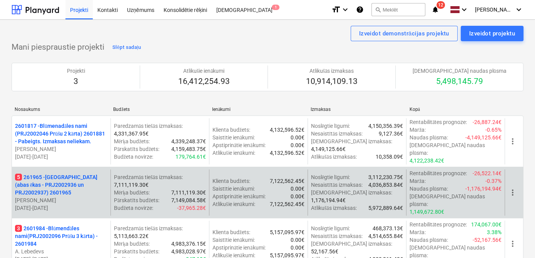
click at [47, 173] on p "5 261965 - [GEOGRAPHIC_DATA] (abas ēkas - PRJ2002936 un PRJ2002937) 2601965" at bounding box center [61, 184] width 92 height 23
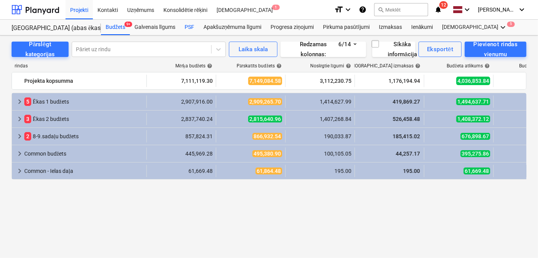
click at [190, 25] on div "PSF" at bounding box center [189, 27] width 19 height 15
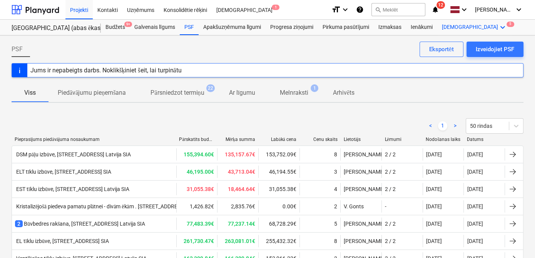
click at [498, 27] on icon "keyboard_arrow_down" at bounding box center [502, 27] width 9 height 9
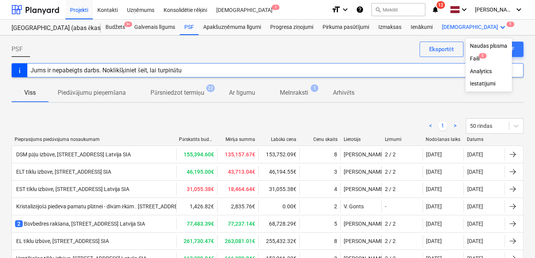
click at [459, 28] on div at bounding box center [267, 129] width 535 height 258
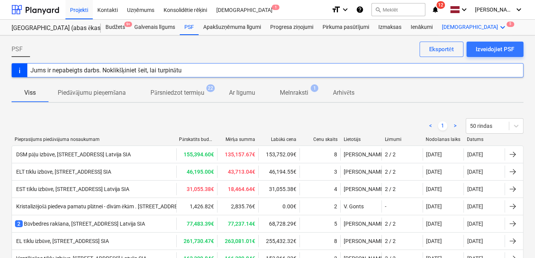
click at [498, 25] on icon "keyboard_arrow_down" at bounding box center [502, 27] width 9 height 9
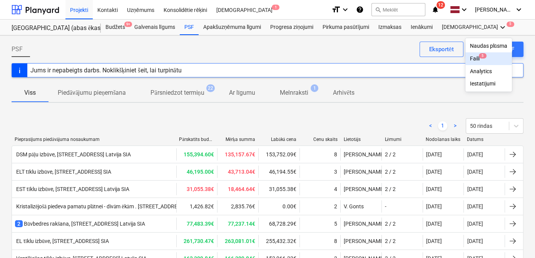
click at [479, 55] on span "5" at bounding box center [483, 55] width 8 height 5
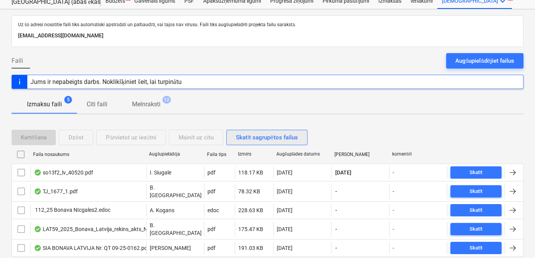
scroll to position [45, 0]
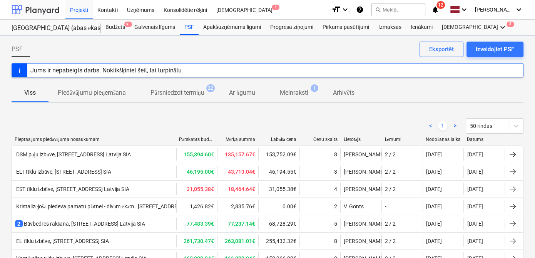
click at [47, 10] on div at bounding box center [36, 9] width 48 height 19
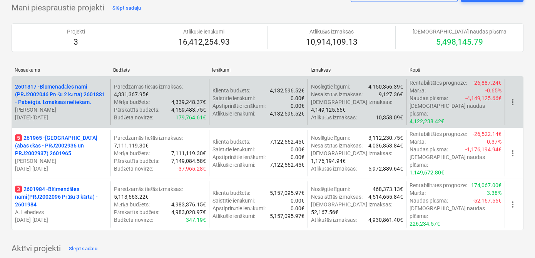
scroll to position [93, 0]
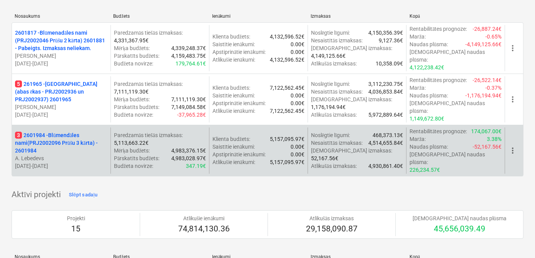
click at [61, 131] on p "3 2601984 - Blūmendāles nami(PRJ2002096 Prūšu 3 kārta) - 2601984" at bounding box center [61, 142] width 92 height 23
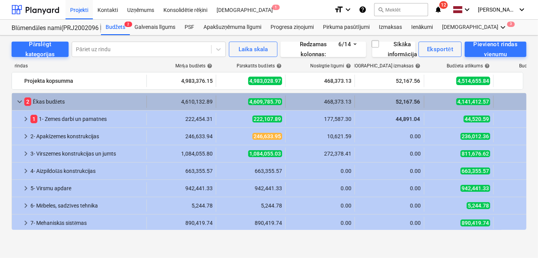
click at [14, 100] on div "keyboard_arrow_down 2 [PERSON_NAME]" at bounding box center [79, 101] width 135 height 12
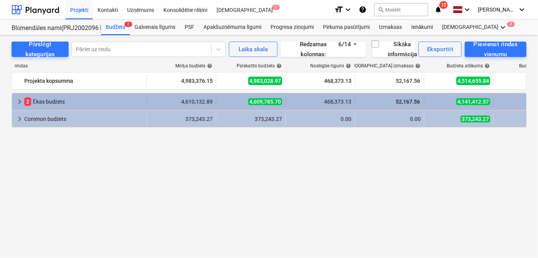
click at [15, 100] on div "keyboard_arrow_right 2 [PERSON_NAME]" at bounding box center [79, 101] width 135 height 12
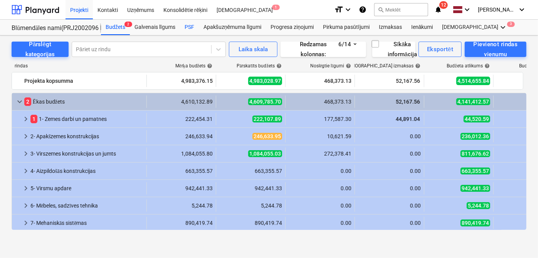
click at [188, 28] on div "PSF" at bounding box center [189, 27] width 19 height 15
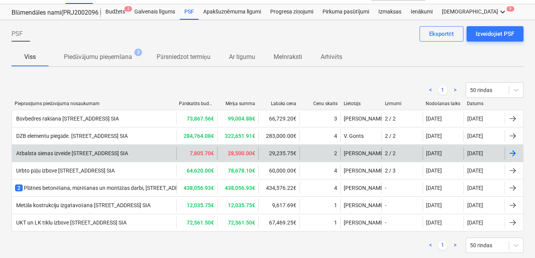
scroll to position [30, 0]
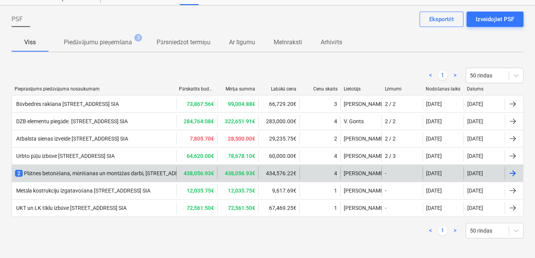
click at [120, 171] on div "2 Plātnes betonēšana, mūrēšanas un montāžas darbi, [STREET_ADDRESS] [GEOGRAPHIC…" at bounding box center [144, 173] width 259 height 8
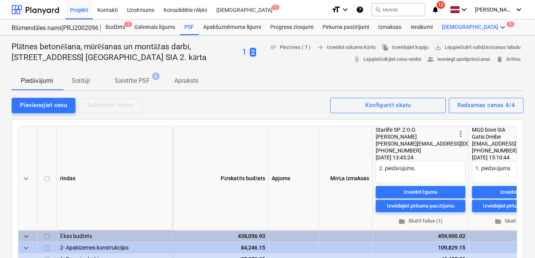
click at [498, 25] on icon "keyboard_arrow_down" at bounding box center [502, 27] width 9 height 9
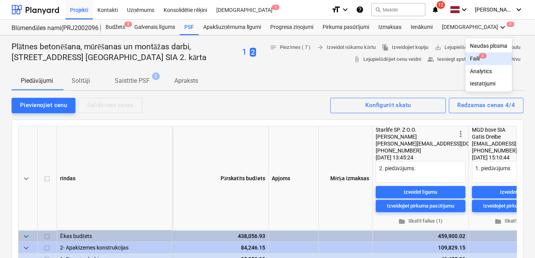
click at [470, 59] on div "Faili 3" at bounding box center [488, 58] width 37 height 7
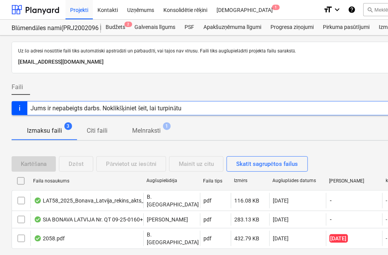
click at [162, 84] on div "Faili Augšupielādējiet failus" at bounding box center [264, 90] width 504 height 22
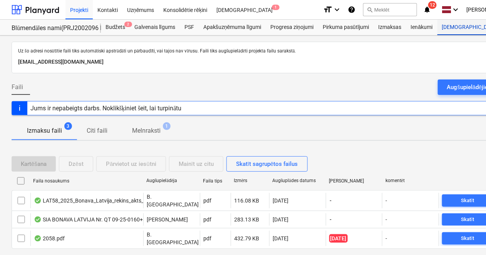
click at [479, 56] on span "3" at bounding box center [483, 55] width 8 height 5
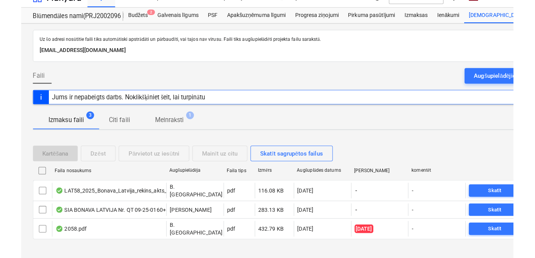
scroll to position [19, 0]
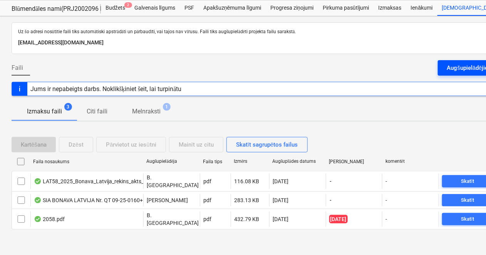
click at [451, 67] on div "Augšupielādējiet failus" at bounding box center [476, 68] width 59 height 10
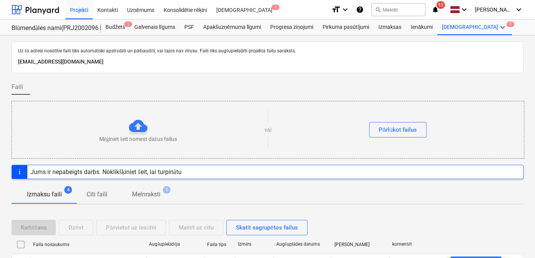
click at [441, 9] on div "Epasts nosūtīts" at bounding box center [427, 8] width 208 height 16
click at [43, 13] on div at bounding box center [36, 9] width 48 height 19
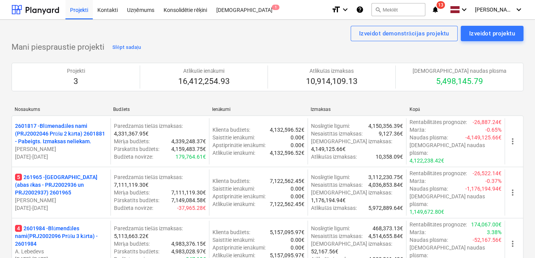
click at [439, 12] on div "Epasts nosūtīts" at bounding box center [427, 8] width 208 height 16
click at [47, 12] on div at bounding box center [36, 9] width 48 height 19
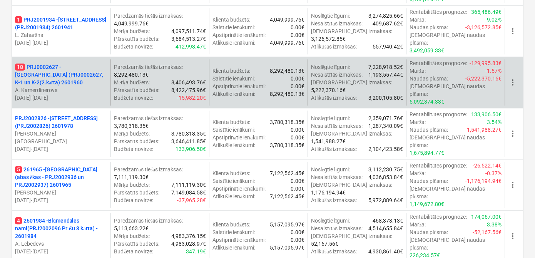
scroll to position [840, 0]
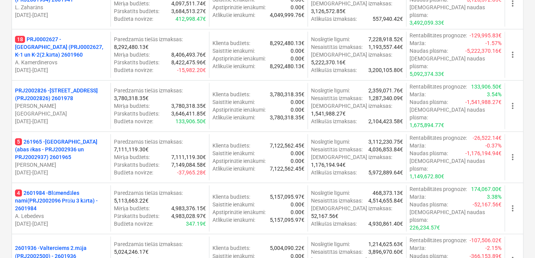
click at [76, 189] on p "4 2601984 - Blūmendāles nami(PRJ2002096 Prūšu 3 kārta) - 2601984" at bounding box center [61, 200] width 92 height 23
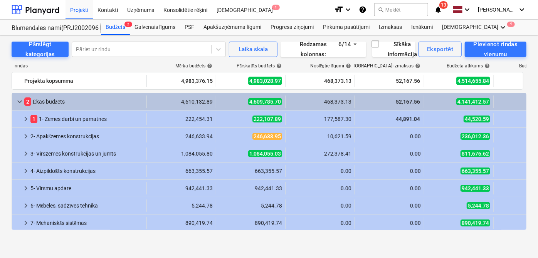
click at [440, 10] on div "Epasts nosūtīts" at bounding box center [430, 8] width 208 height 16
click at [45, 6] on div at bounding box center [36, 9] width 48 height 19
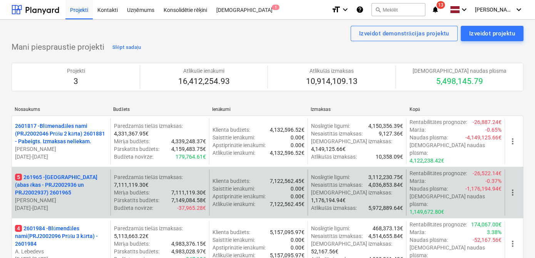
click at [53, 173] on p "5 261965 - [GEOGRAPHIC_DATA] (abas ēkas - PRJ2002936 un PRJ2002937) 2601965" at bounding box center [61, 184] width 92 height 23
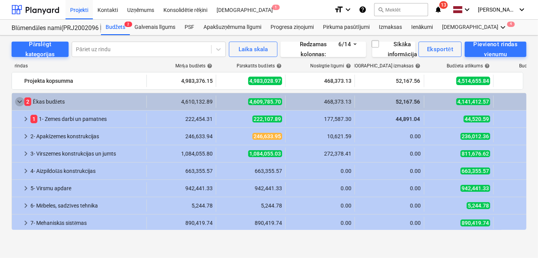
click at [18, 101] on span "keyboard_arrow_down" at bounding box center [19, 101] width 9 height 9
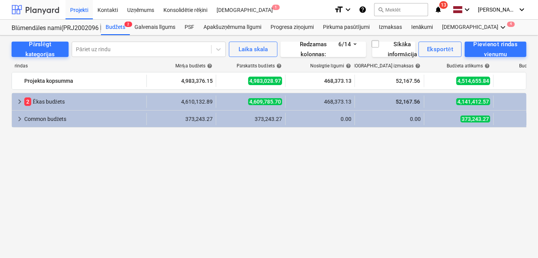
click at [41, 10] on div at bounding box center [36, 9] width 48 height 19
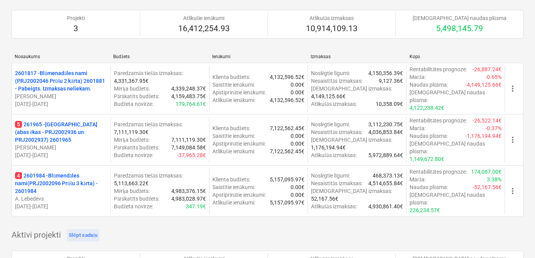
scroll to position [93, 0]
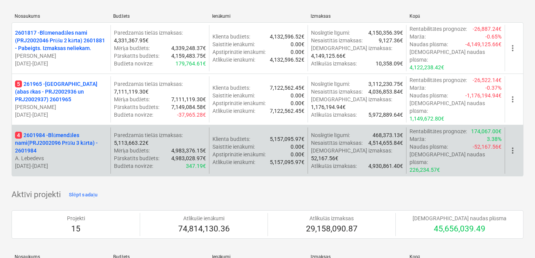
click at [52, 131] on p "4 2601984 - Blūmendāles nami(PRJ2002096 Prūšu 3 kārta) - 2601984" at bounding box center [61, 142] width 92 height 23
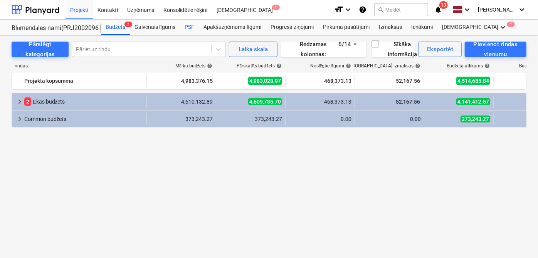
click at [189, 28] on div "PSF" at bounding box center [189, 27] width 19 height 15
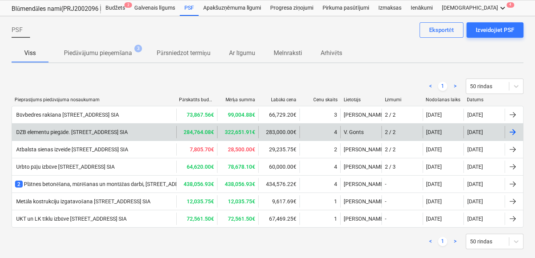
scroll to position [30, 0]
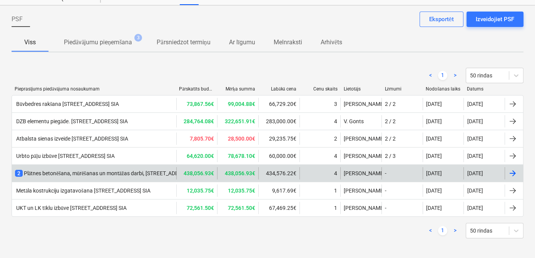
click at [133, 174] on div "2 Plātnes betonēšana, mūrēšanas un montāžas darbi, [STREET_ADDRESS] [GEOGRAPHIC…" at bounding box center [144, 173] width 259 height 8
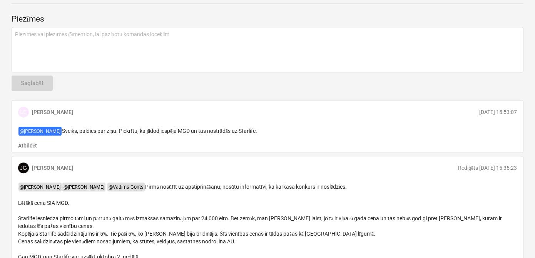
scroll to position [310, 0]
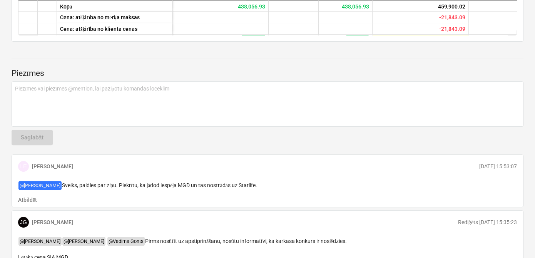
click at [355, 192] on div "LE [PERSON_NAME] [DATE] 15:53:07 @ [PERSON_NAME] [PERSON_NAME], paldies par ziņ…" at bounding box center [268, 180] width 512 height 53
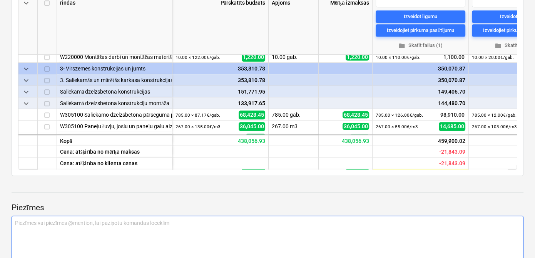
scroll to position [77, 0]
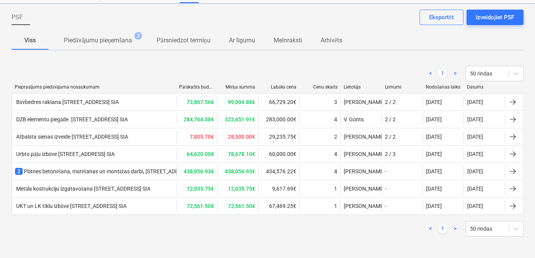
scroll to position [30, 0]
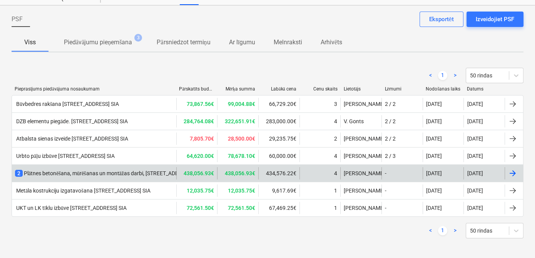
click at [107, 172] on div "2 Plātnes betonēšana, mūrēšanas un montāžas darbi, [STREET_ADDRESS] [GEOGRAPHIC…" at bounding box center [144, 173] width 259 height 8
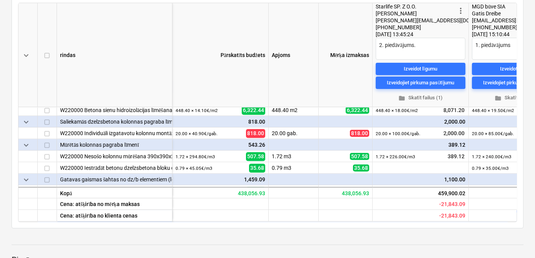
scroll to position [216, 0]
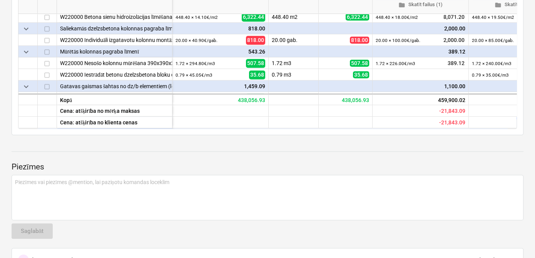
drag, startPoint x: 336, startPoint y: 127, endPoint x: 426, endPoint y: 129, distance: 89.7
click at [426, 129] on div "keyboard_arrow_down rindas Pārskatīts budžets Apjoms Mērķa izmaksas more_vert S…" at bounding box center [268, 19] width 512 height 233
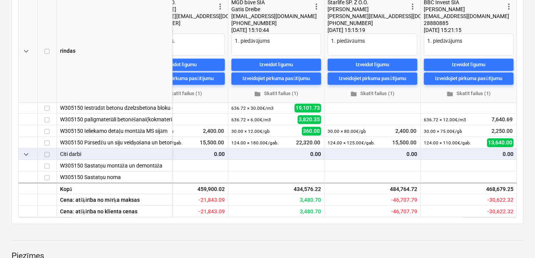
scroll to position [0, 0]
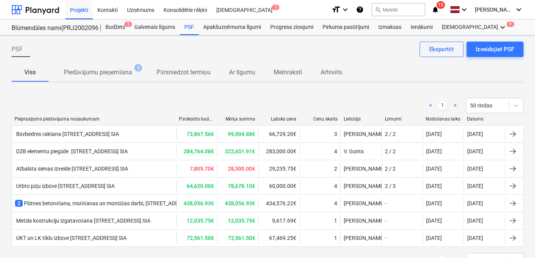
scroll to position [30, 0]
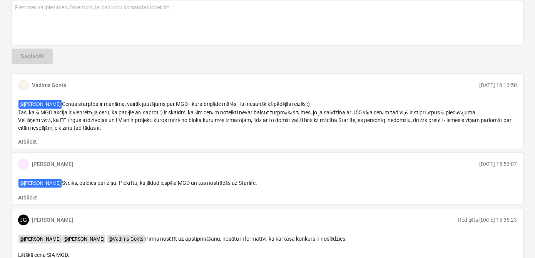
scroll to position [393, 0]
